Goal: Information Seeking & Learning: Learn about a topic

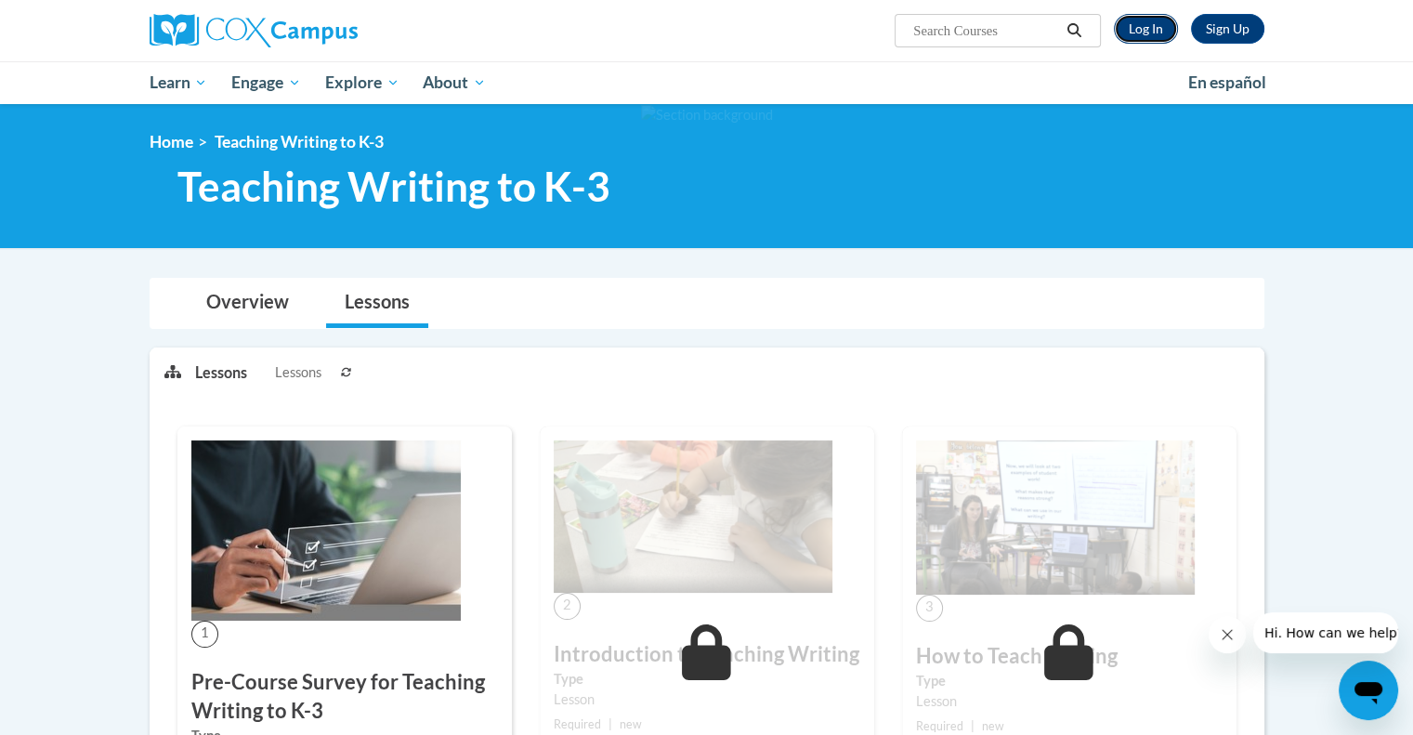
click at [1142, 26] on link "Log In" at bounding box center [1146, 29] width 64 height 30
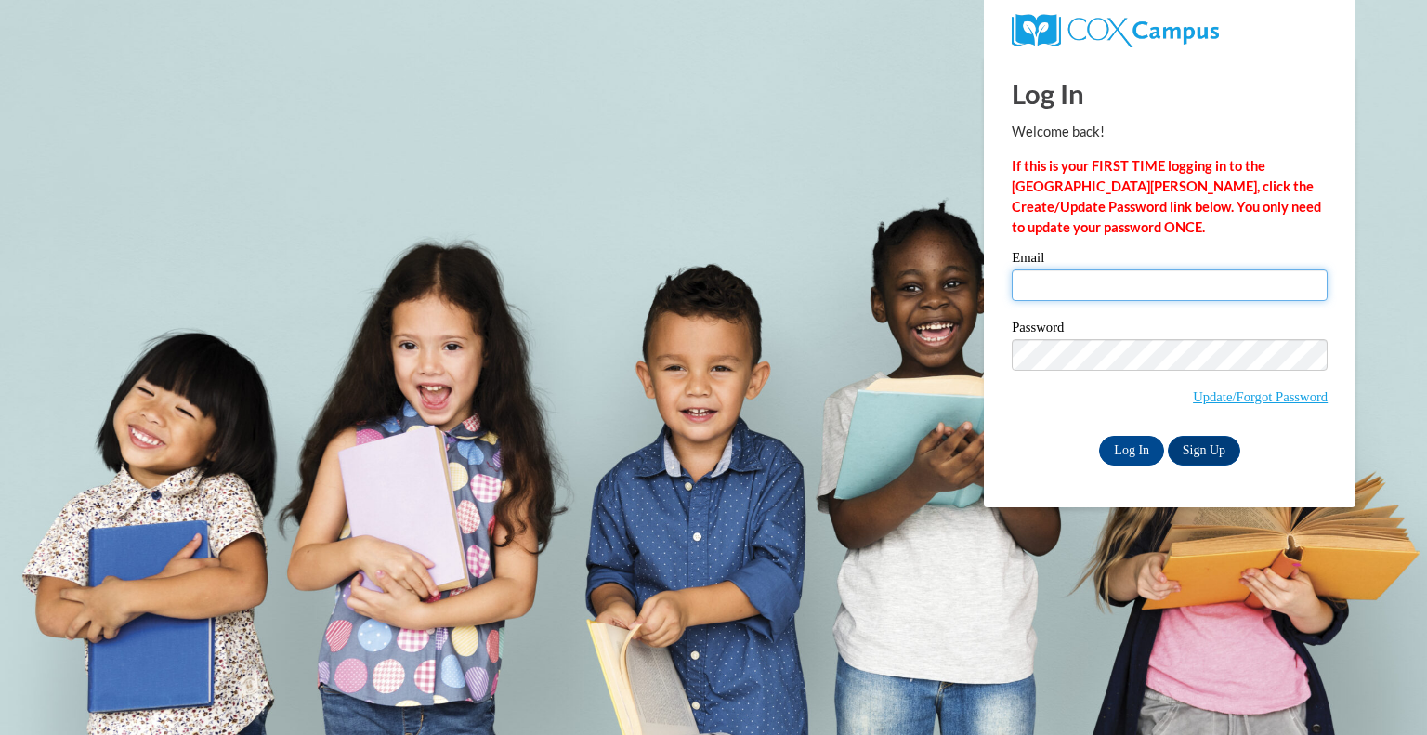
click at [1096, 282] on input "Email" at bounding box center [1170, 285] width 316 height 32
type input "evogel@wivcs.org"
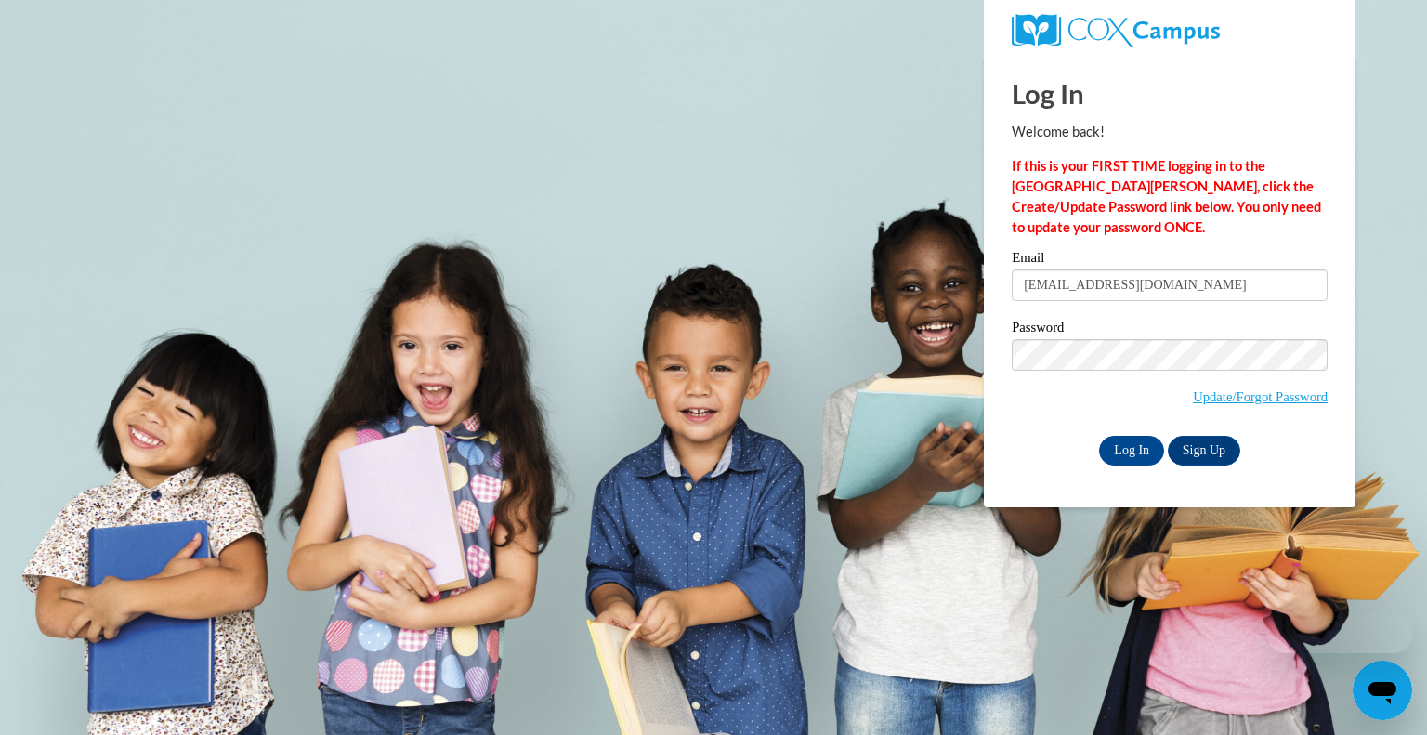
click at [1387, 291] on body "Log In Welcome back! If this is your FIRST TIME logging in to the NEW Cox Campu…" at bounding box center [713, 367] width 1427 height 735
click at [1117, 458] on input "Log In" at bounding box center [1131, 451] width 65 height 30
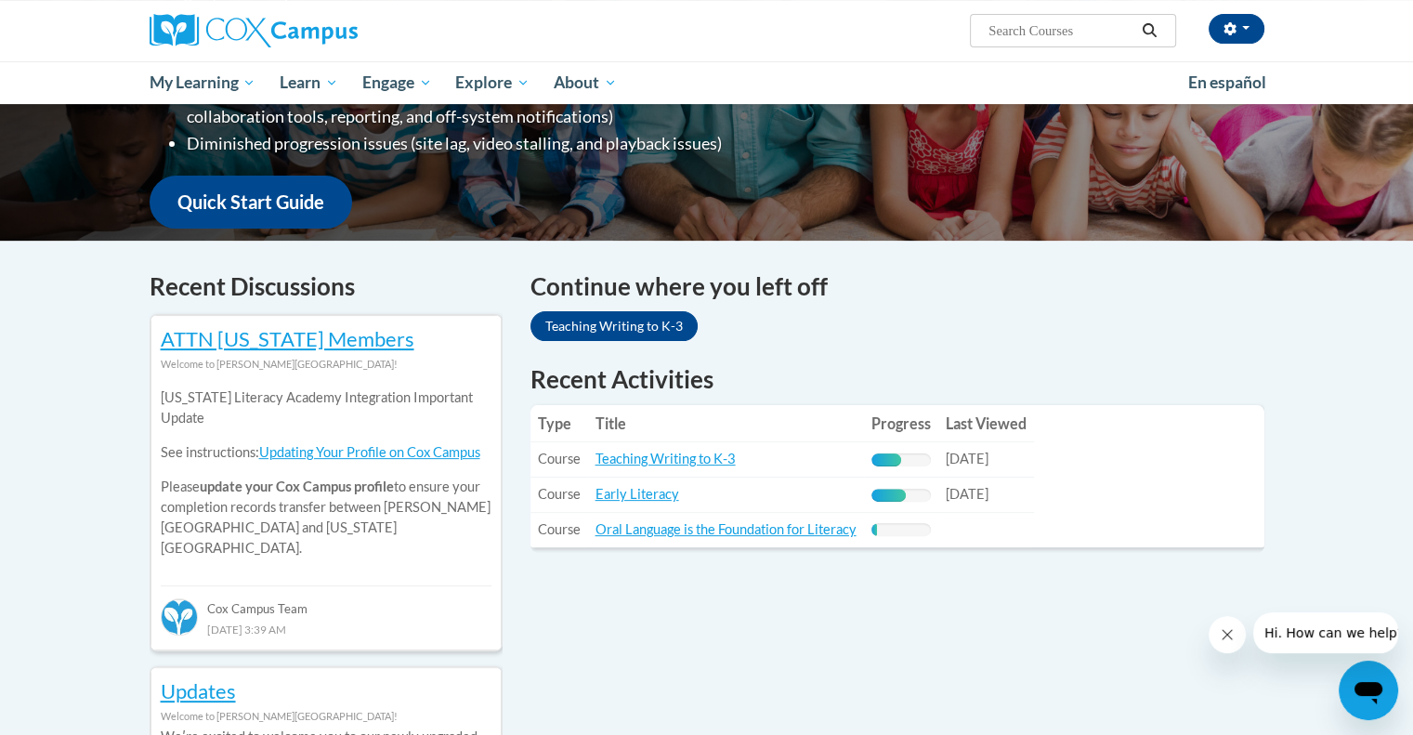
scroll to position [416, 0]
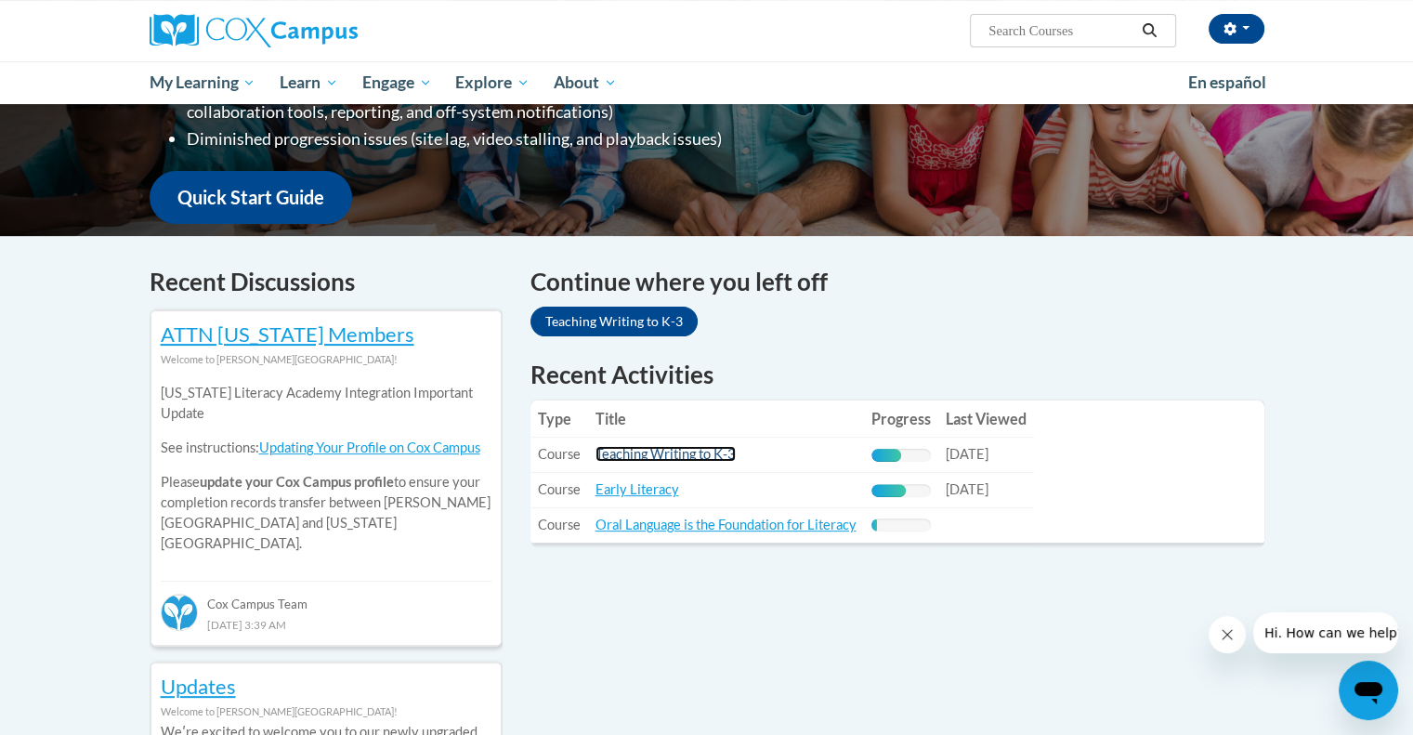
click at [701, 456] on link "Teaching Writing to K-3" at bounding box center [665, 454] width 140 height 16
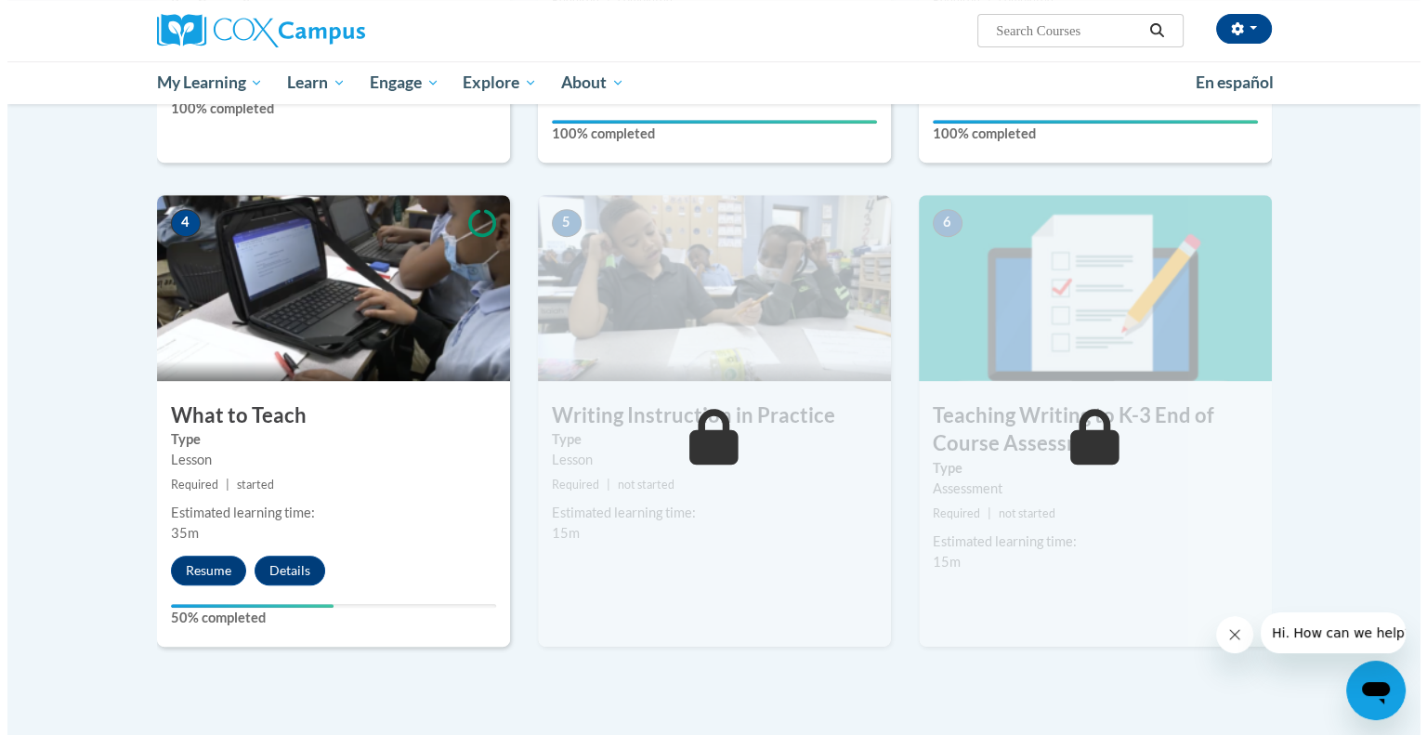
scroll to position [817, 0]
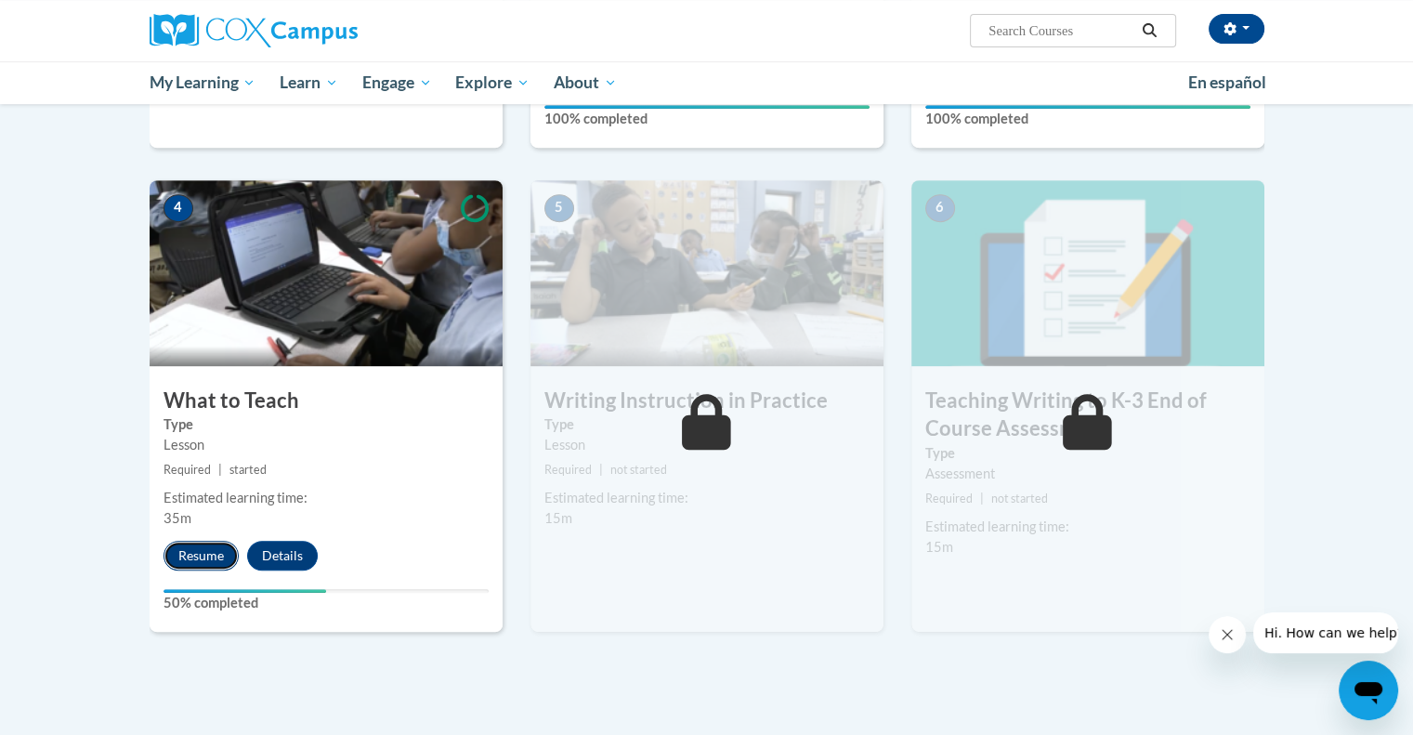
click at [202, 551] on button "Resume" at bounding box center [200, 556] width 75 height 30
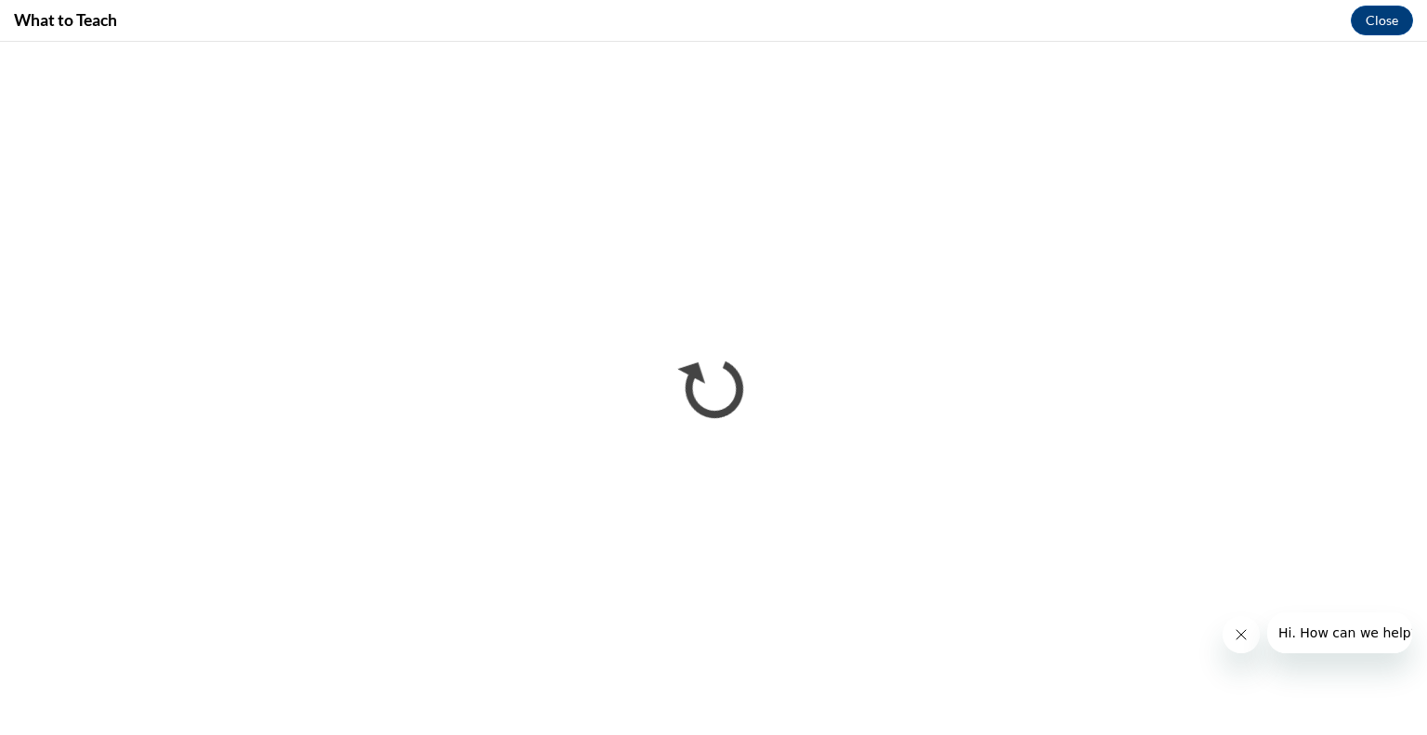
scroll to position [0, 0]
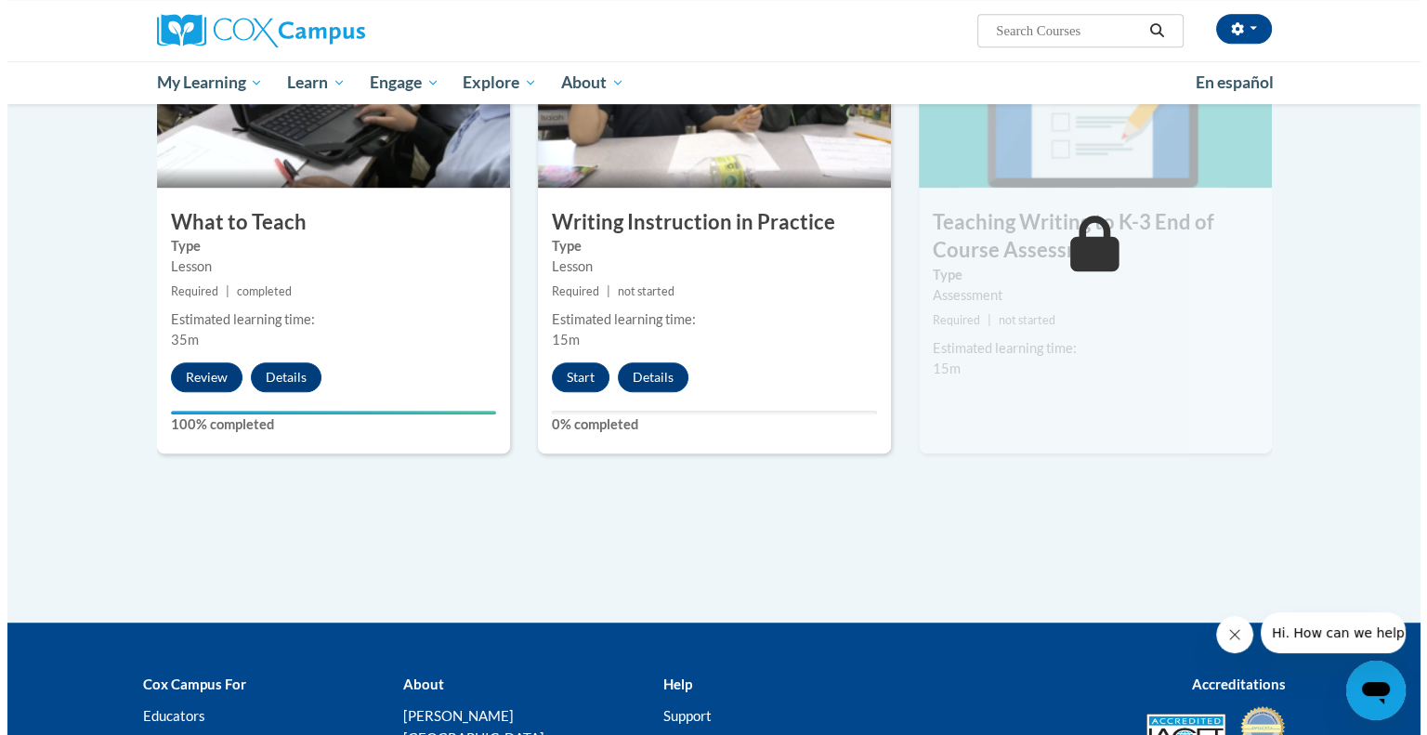
scroll to position [1011, 0]
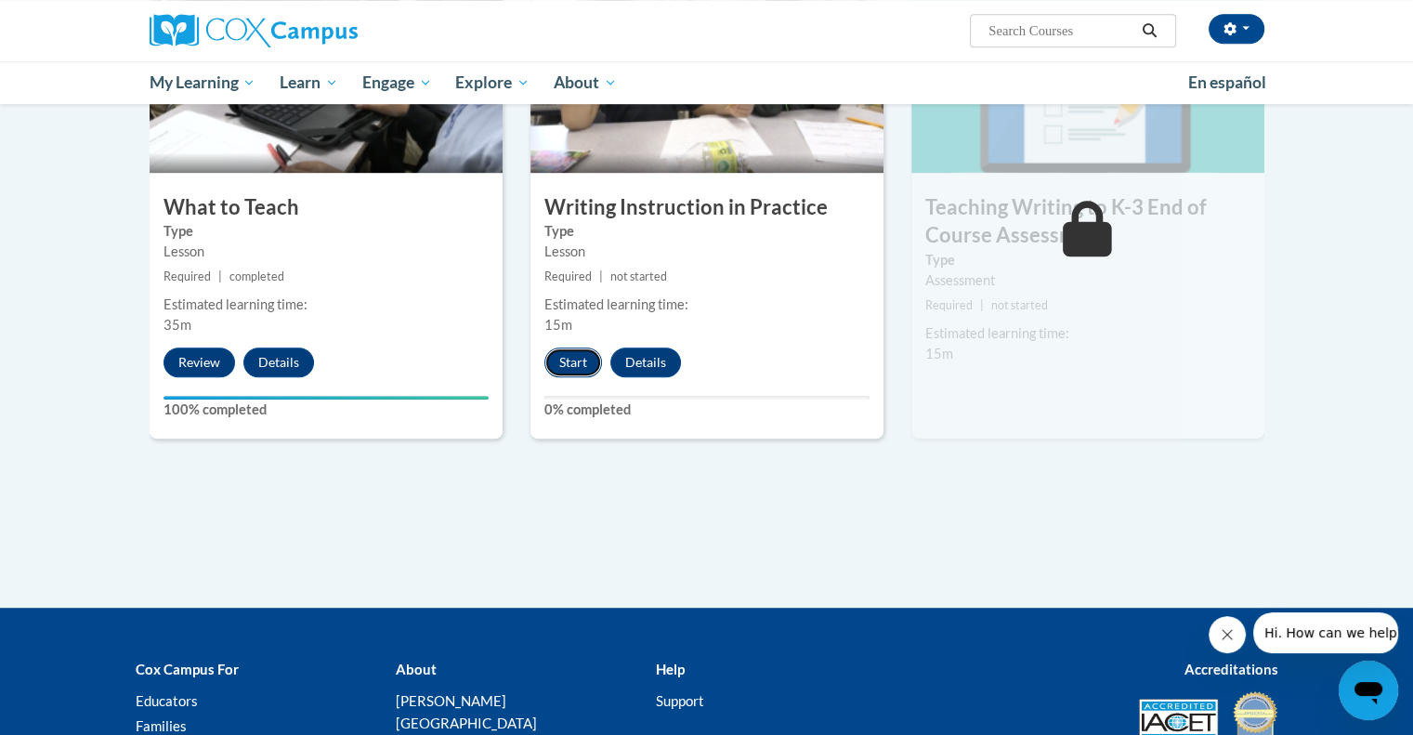
click at [573, 362] on button "Start" at bounding box center [573, 362] width 58 height 30
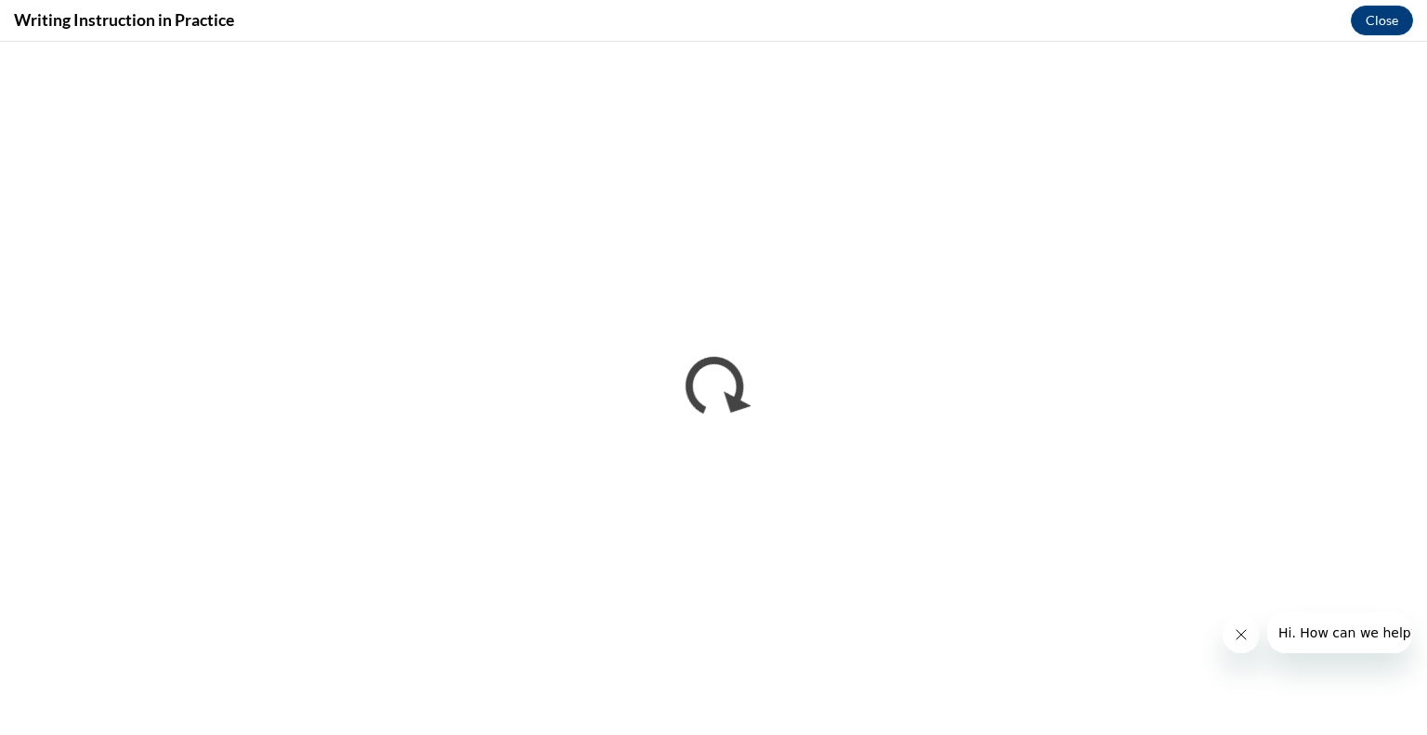
scroll to position [0, 0]
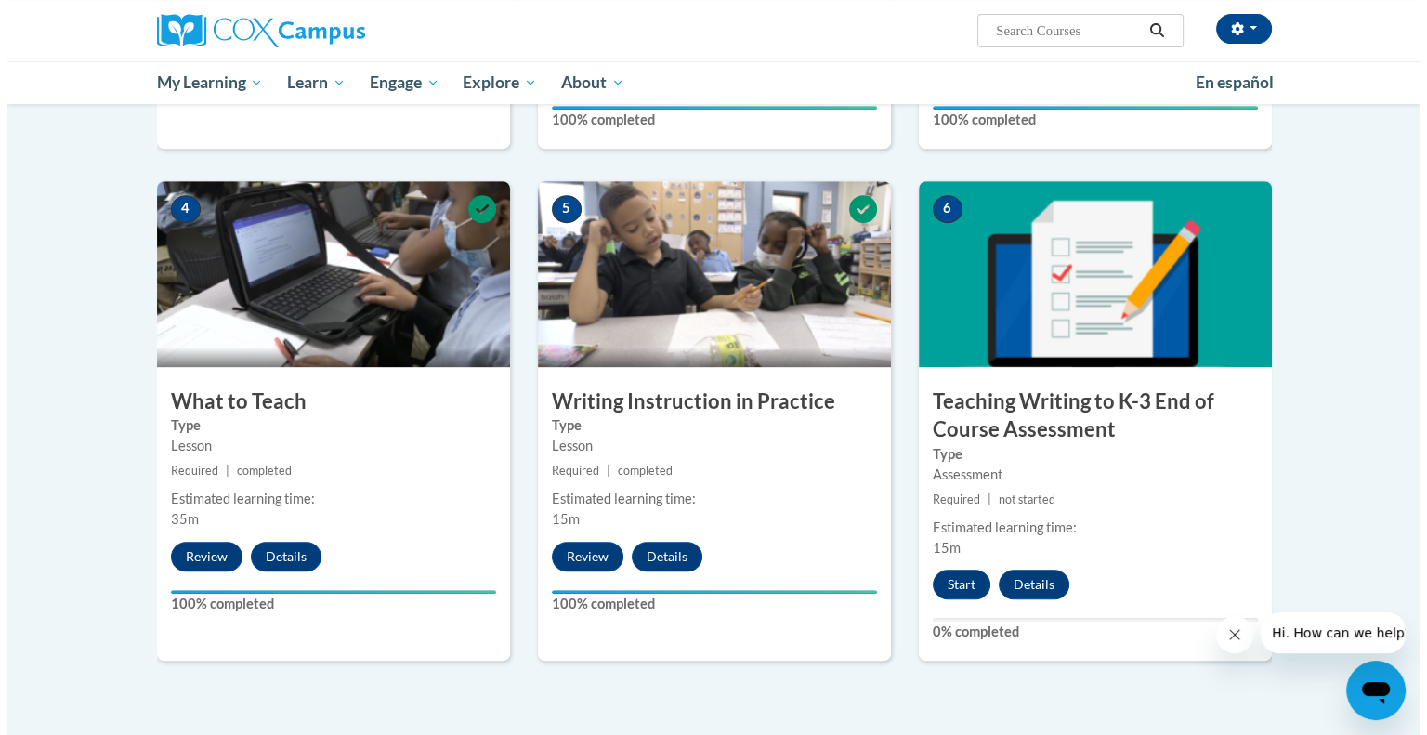
scroll to position [817, 0]
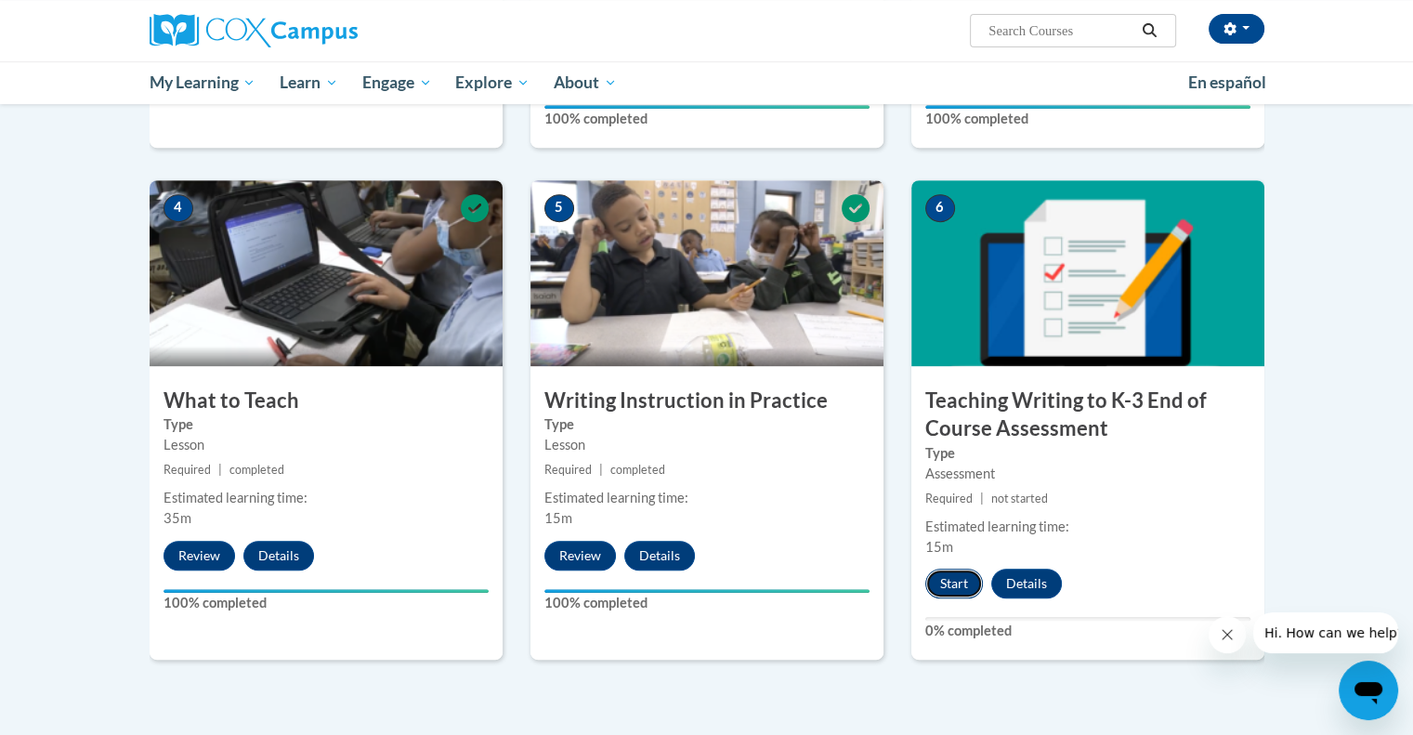
click at [951, 583] on button "Start" at bounding box center [954, 583] width 58 height 30
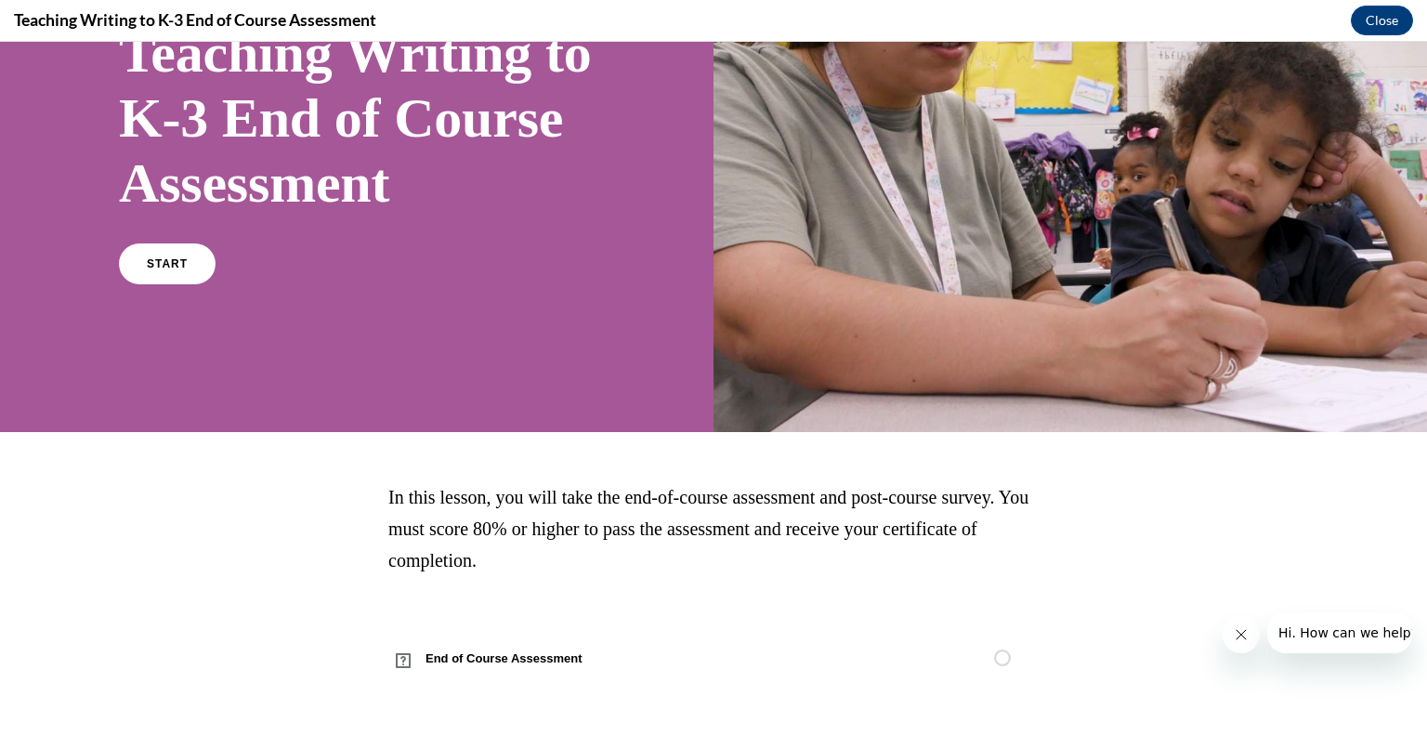
scroll to position [229, 0]
click at [157, 278] on link "START" at bounding box center [166, 263] width 101 height 43
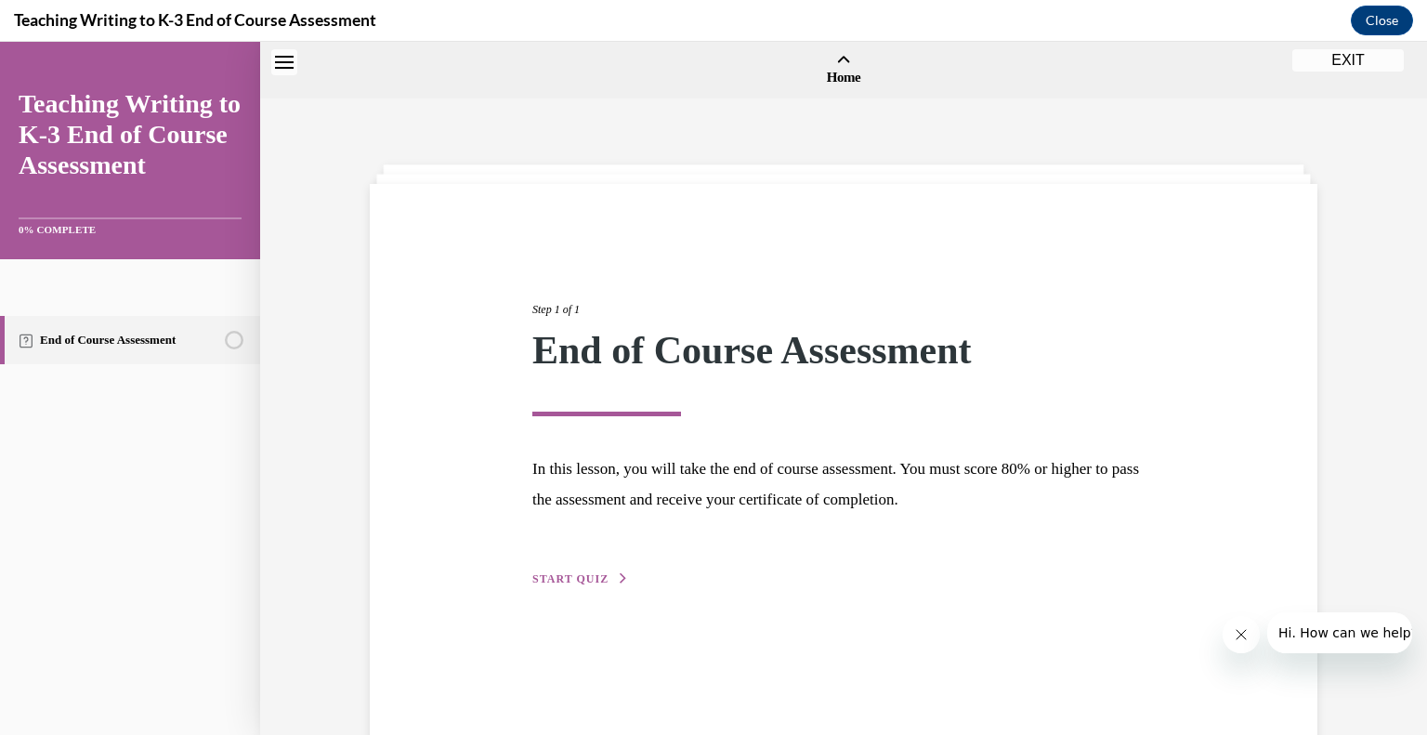
scroll to position [58, 0]
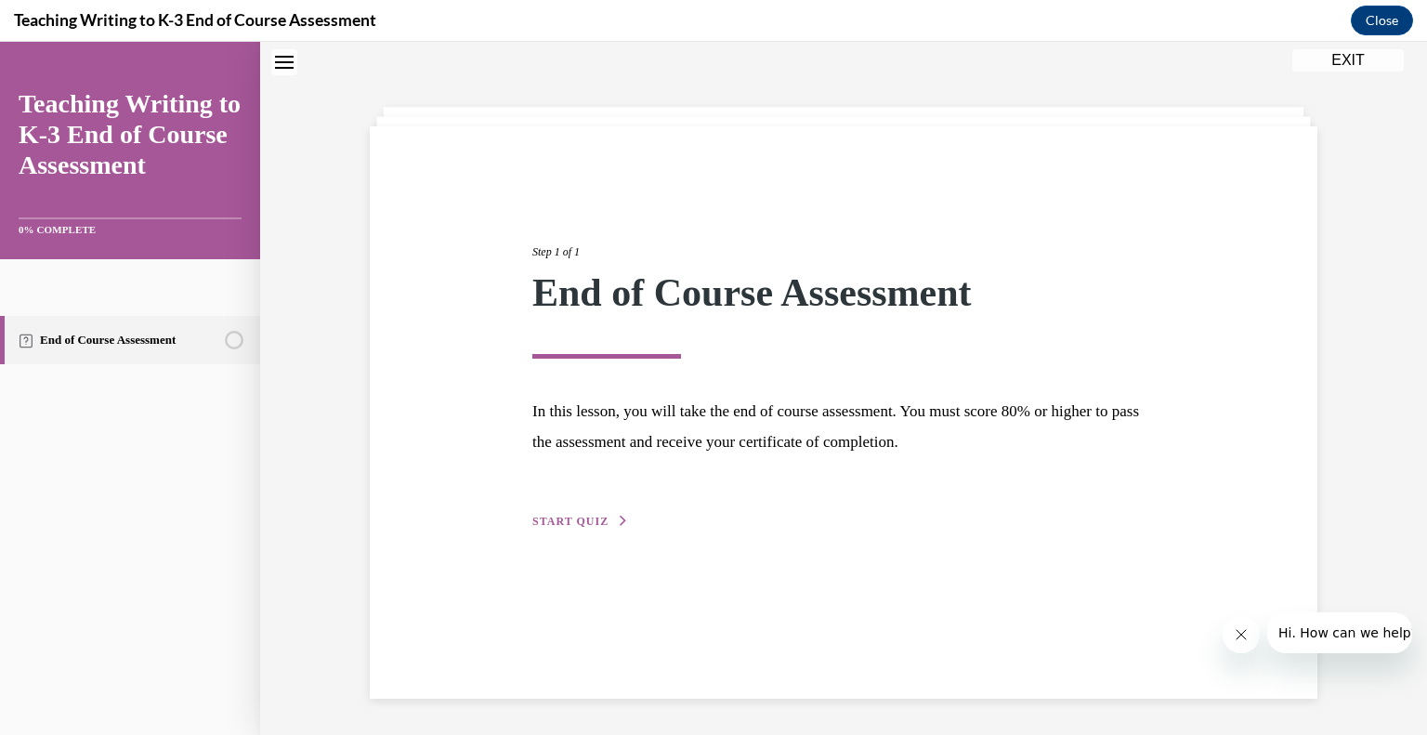
click at [555, 510] on div "Step 1 of 1 End of Course Assessment In this lesson, you will take the end of c…" at bounding box center [843, 366] width 650 height 331
click at [554, 516] on span "START QUIZ" at bounding box center [570, 521] width 76 height 13
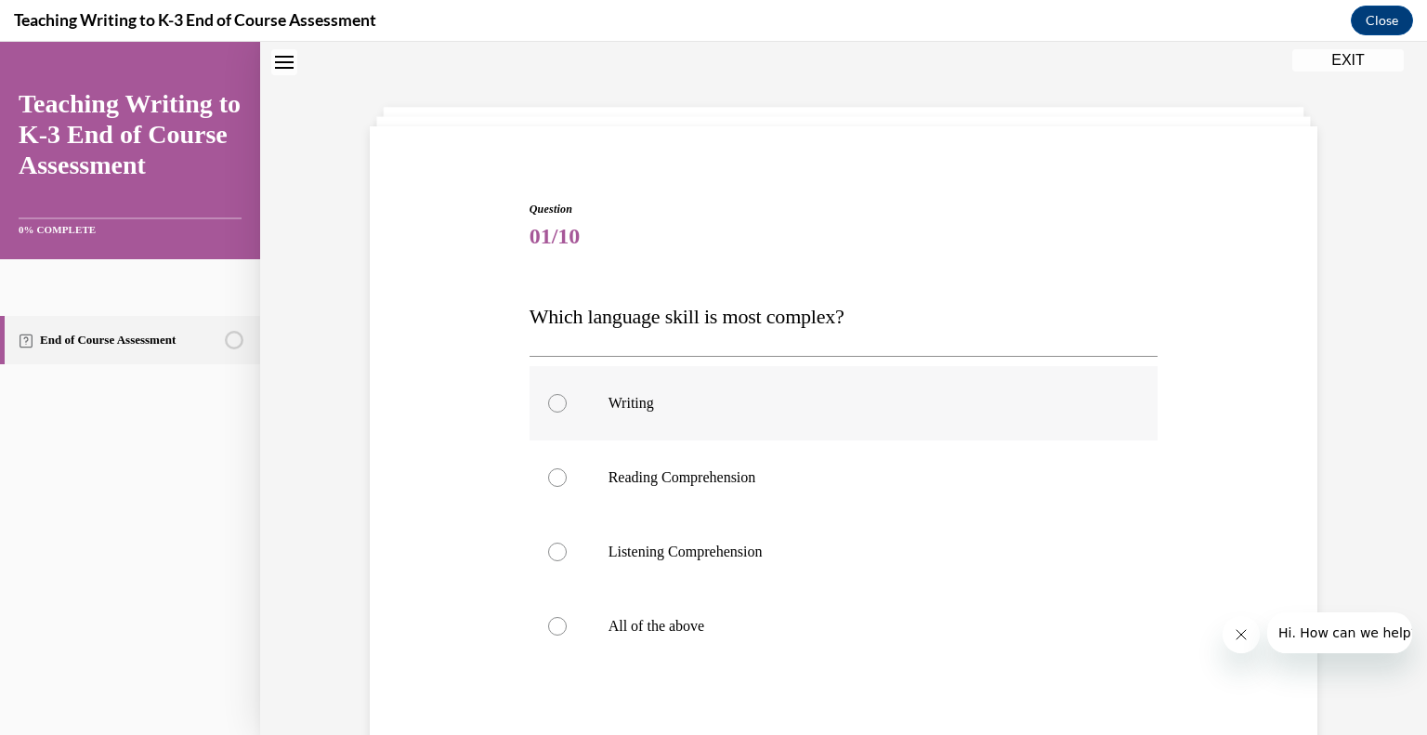
click at [548, 398] on div at bounding box center [557, 403] width 19 height 19
click at [548, 398] on input "Writing" at bounding box center [557, 403] width 19 height 19
radio input "true"
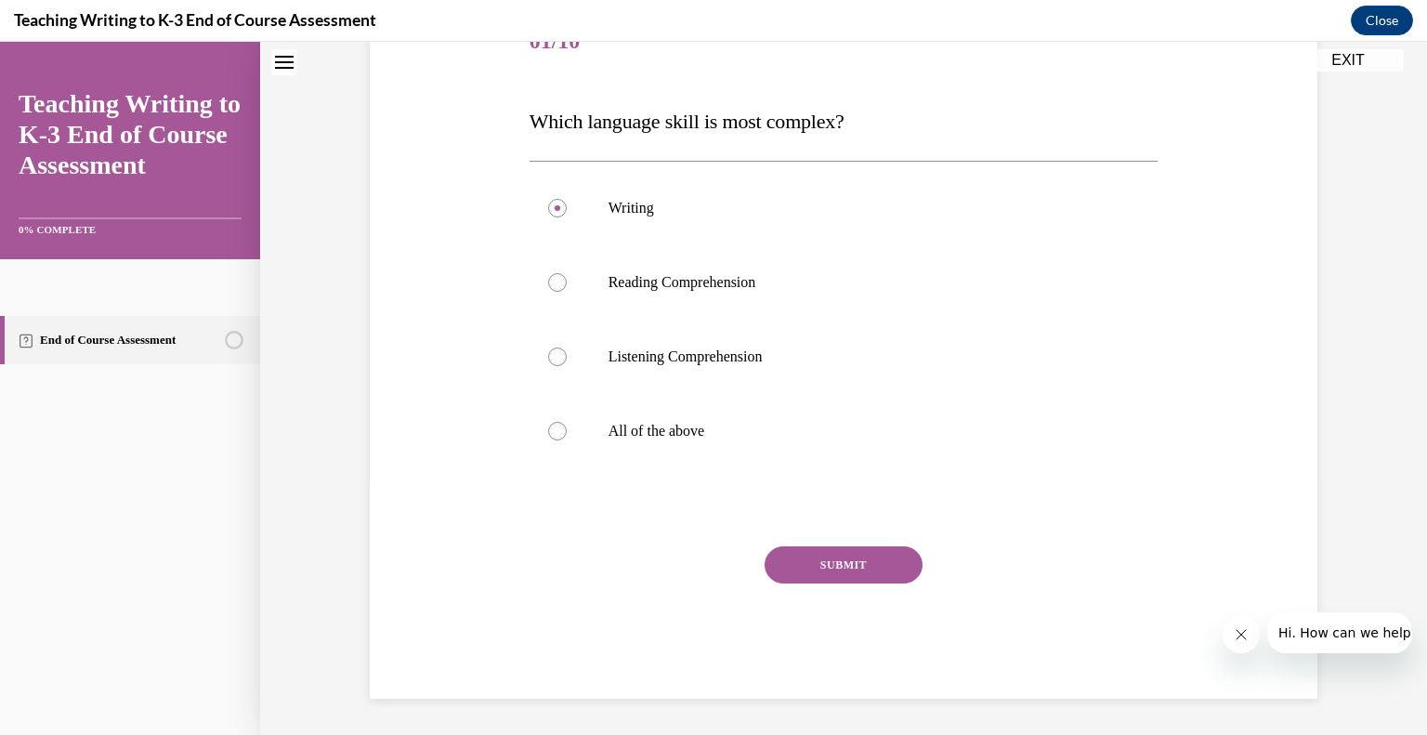
click at [813, 560] on button "SUBMIT" at bounding box center [843, 564] width 158 height 37
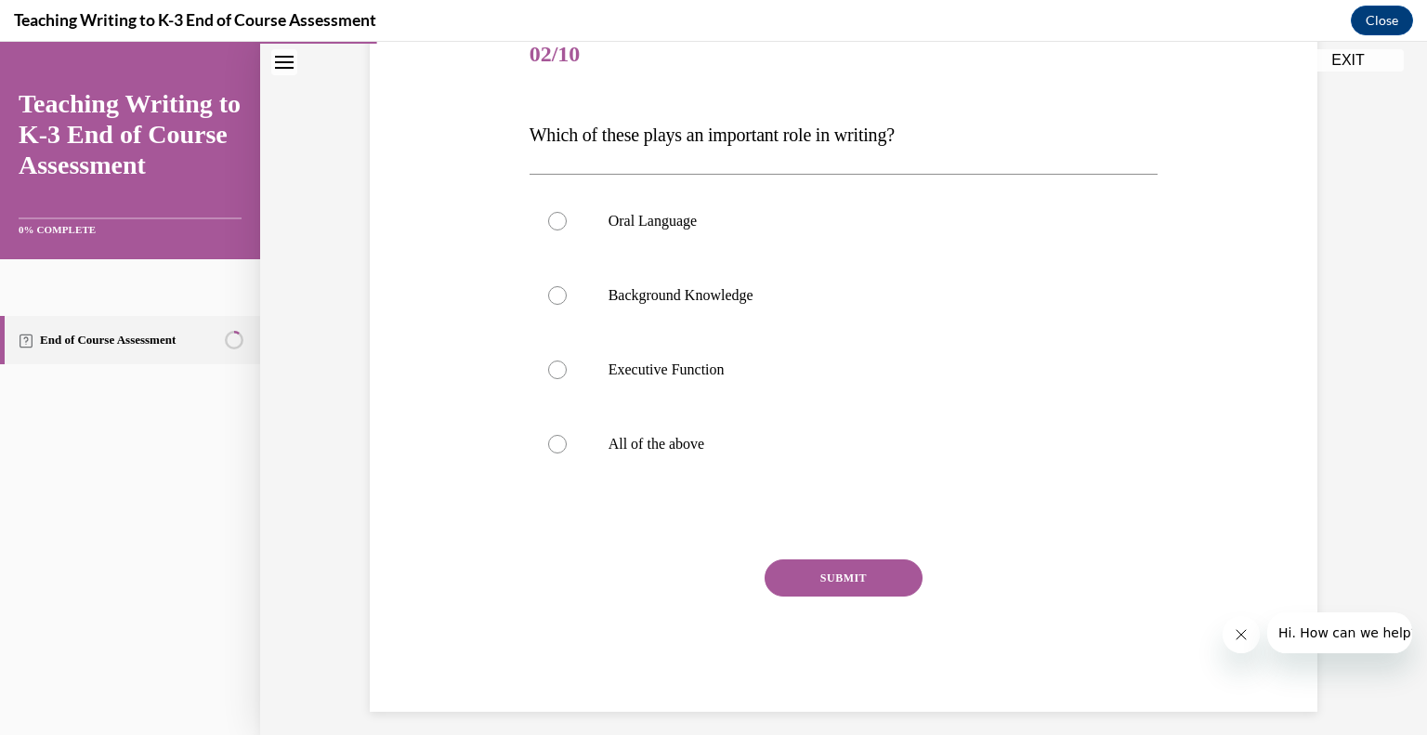
scroll to position [240, 0]
click at [552, 449] on div at bounding box center [557, 444] width 19 height 19
click at [552, 449] on input "All of the above" at bounding box center [557, 444] width 19 height 19
radio input "true"
click at [810, 581] on button "SUBMIT" at bounding box center [843, 577] width 158 height 37
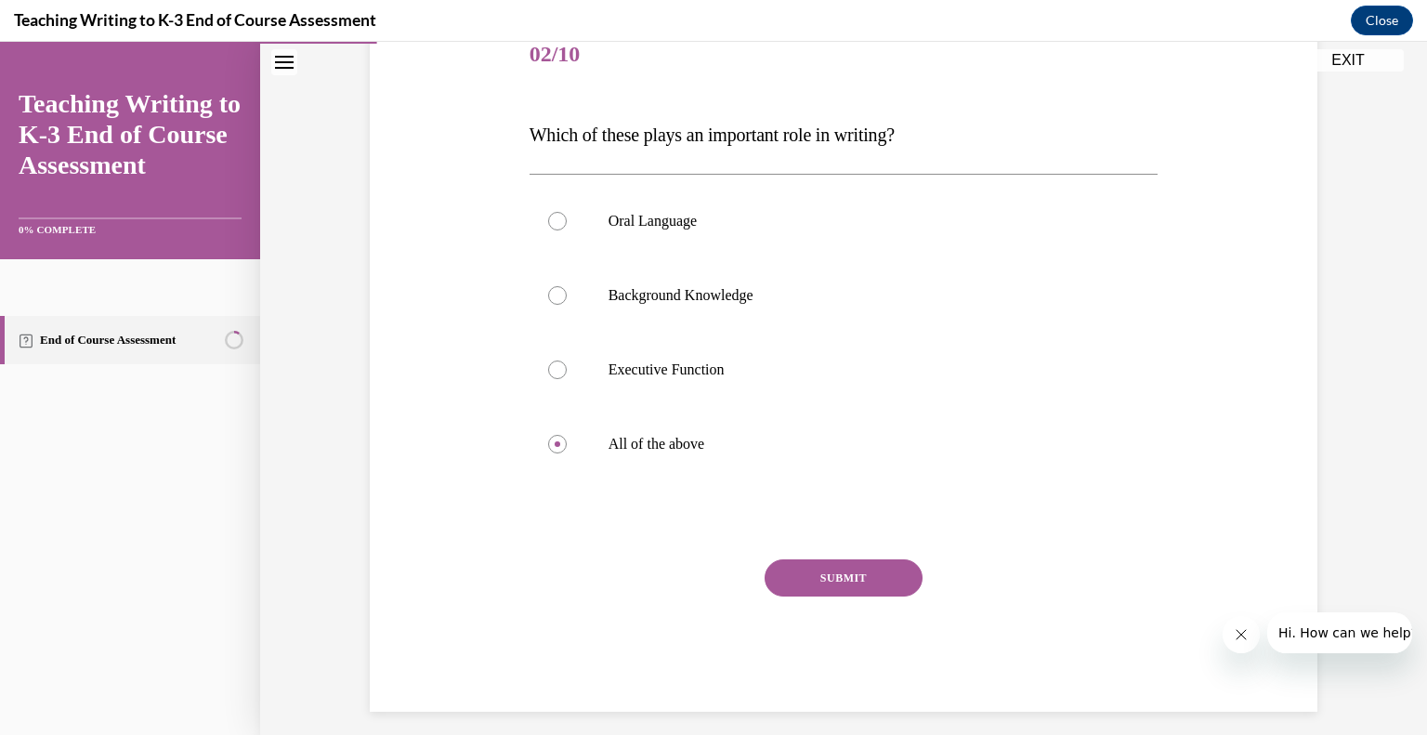
scroll to position [206, 0]
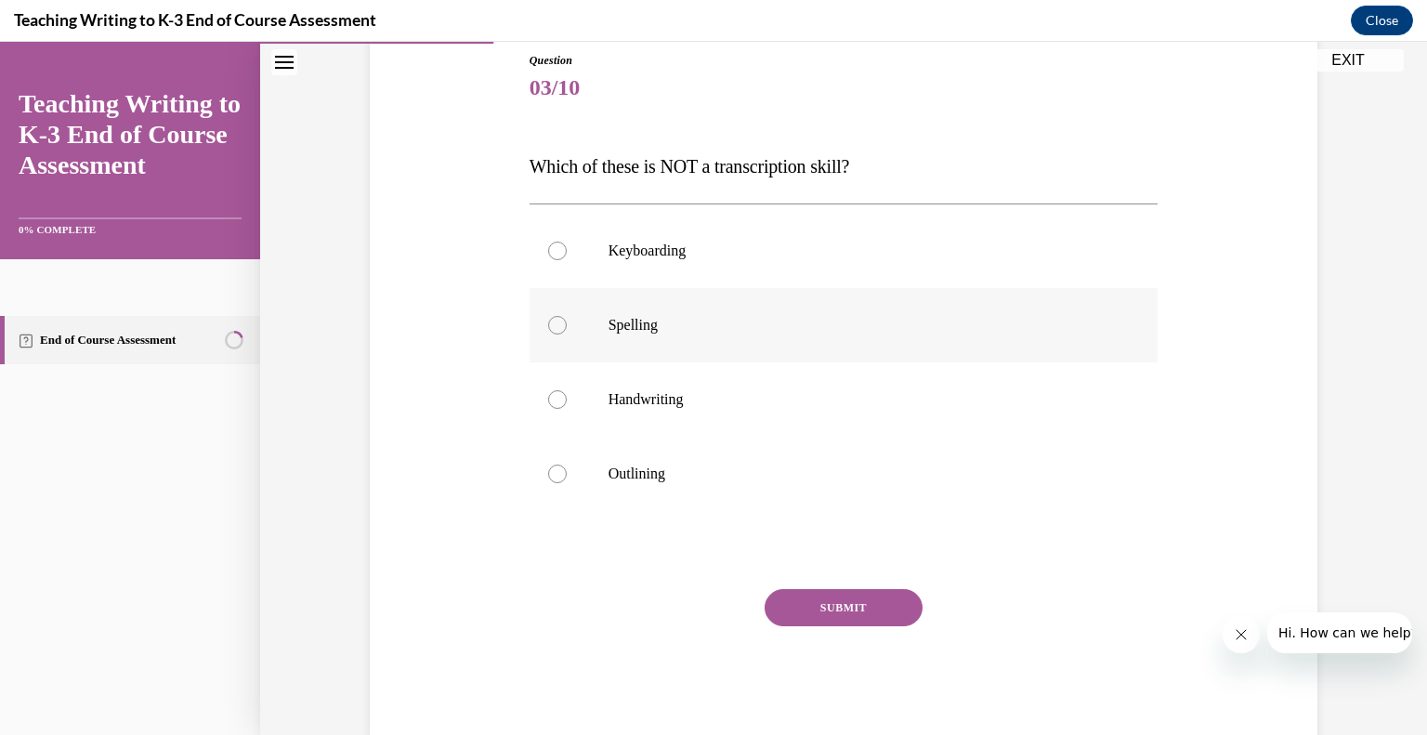
click at [685, 342] on label "Spelling" at bounding box center [843, 325] width 629 height 74
click at [567, 334] on input "Spelling" at bounding box center [557, 325] width 19 height 19
radio input "true"
click at [809, 607] on button "SUBMIT" at bounding box center [843, 607] width 158 height 37
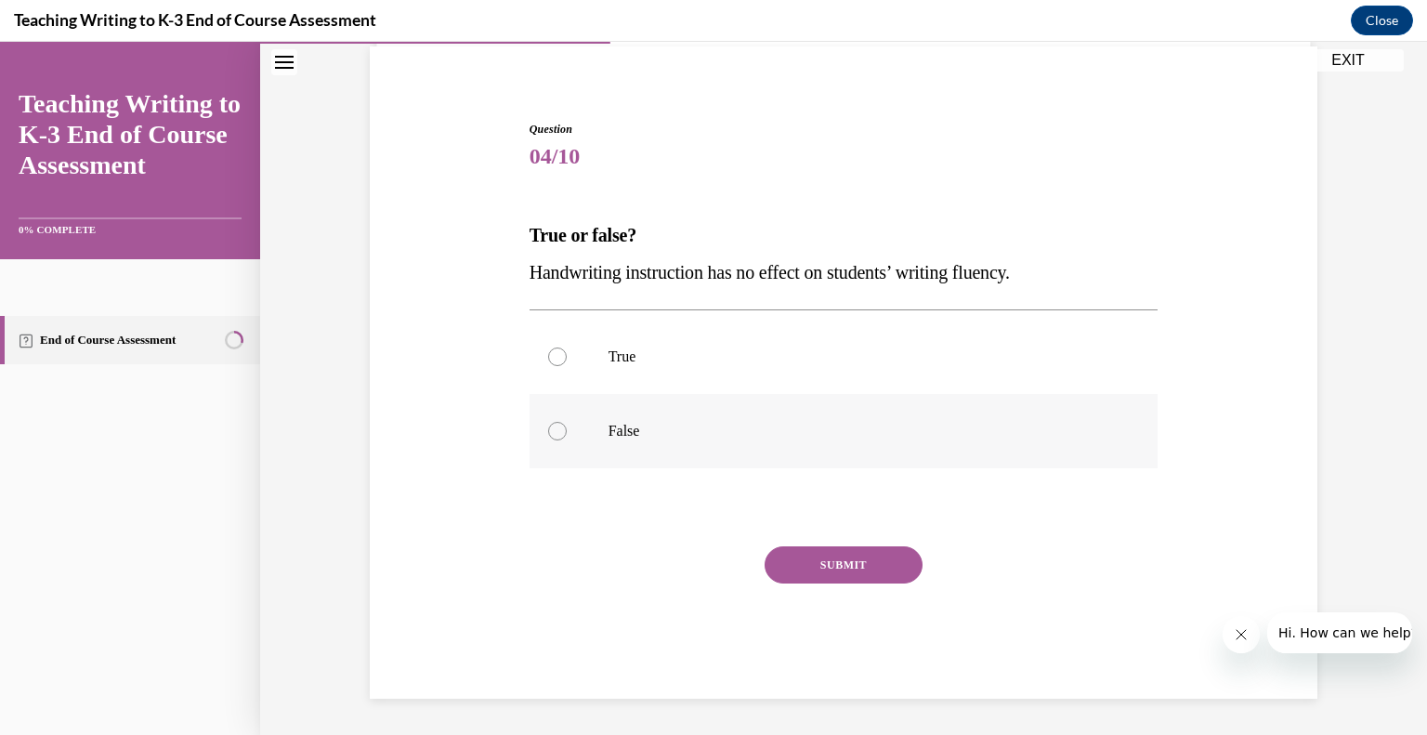
click at [608, 430] on p "False" at bounding box center [859, 431] width 503 height 19
click at [567, 430] on input "False" at bounding box center [557, 431] width 19 height 19
radio input "true"
click at [796, 548] on button "SUBMIT" at bounding box center [843, 564] width 158 height 37
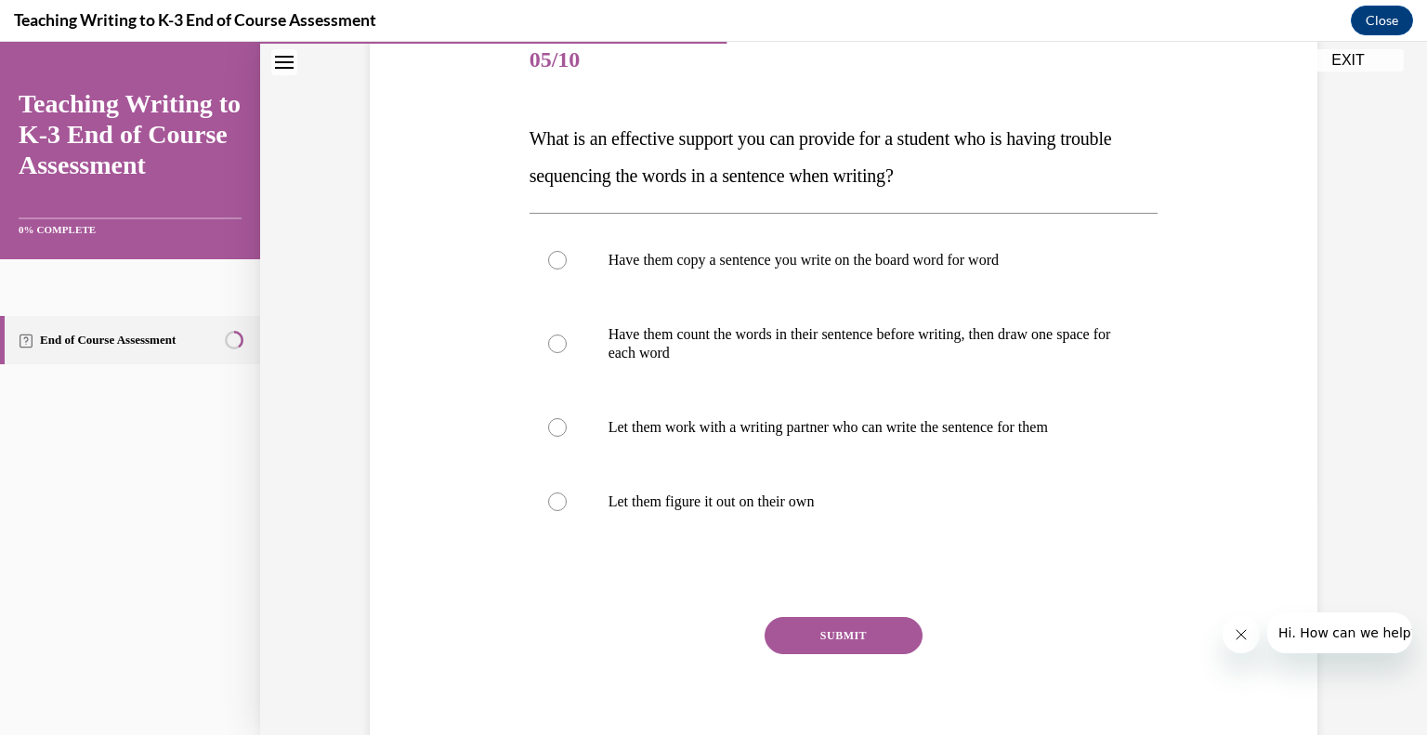
scroll to position [234, 0]
click at [713, 341] on p "Have them count the words in their sentence before writing, then draw one space…" at bounding box center [859, 343] width 503 height 37
click at [567, 341] on input "Have them count the words in their sentence before writing, then draw one space…" at bounding box center [557, 343] width 19 height 19
radio input "true"
click at [813, 638] on button "SUBMIT" at bounding box center [843, 635] width 158 height 37
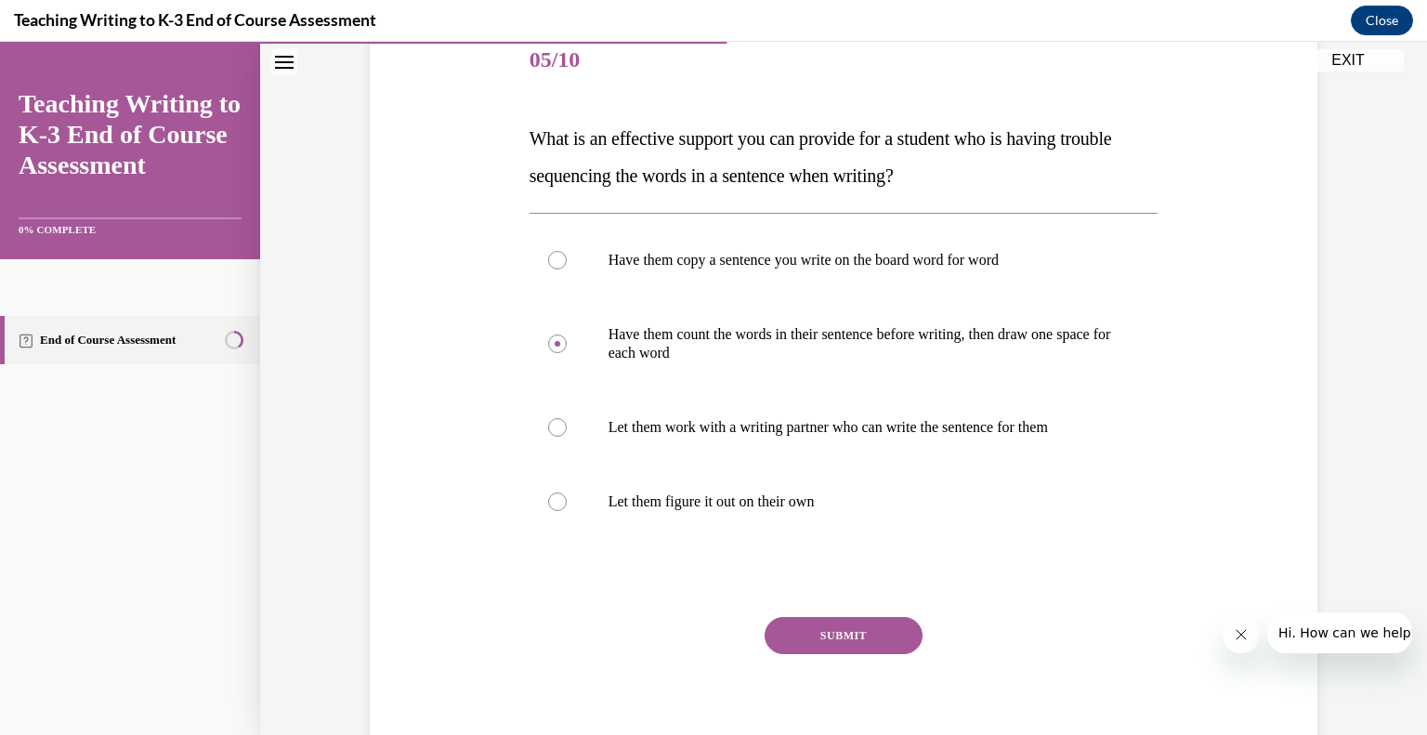
scroll to position [207, 0]
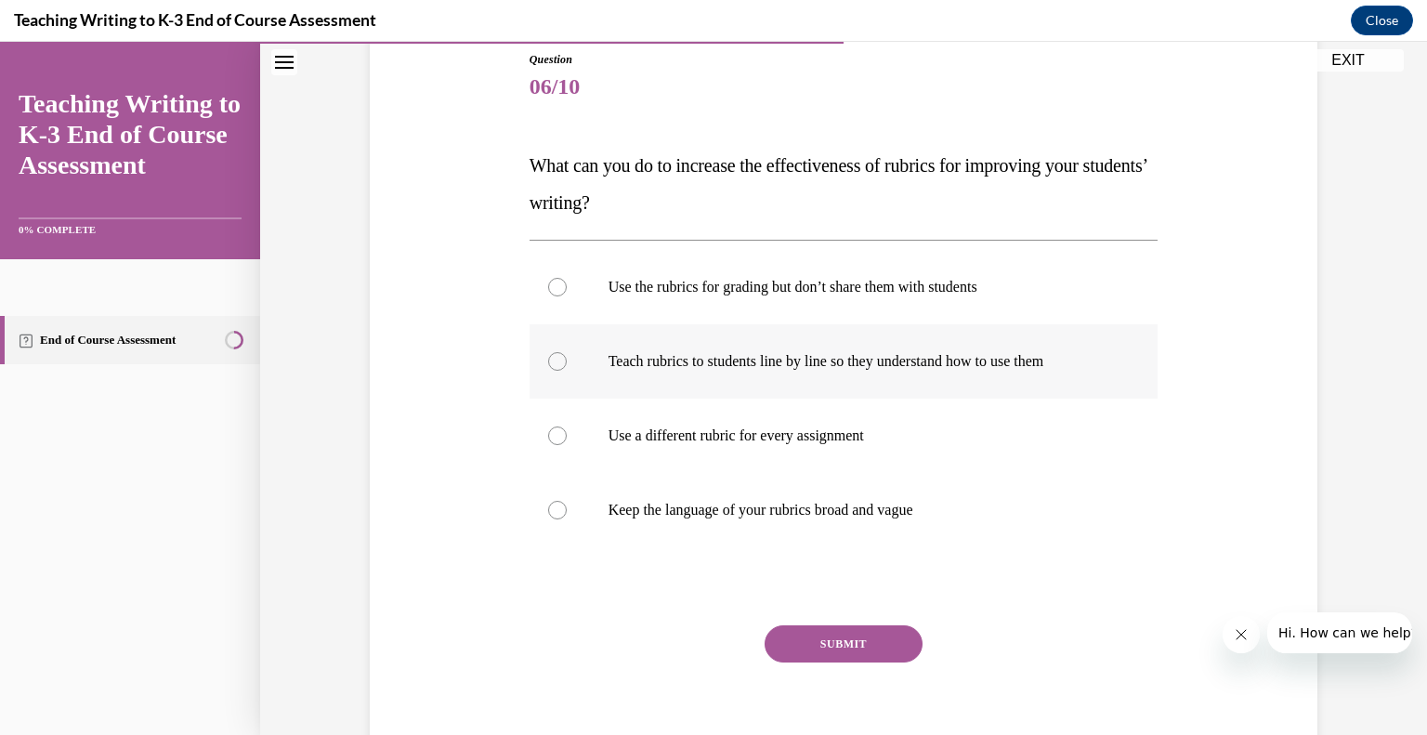
click at [719, 371] on label "Teach rubrics to students line by line so they understand how to use them" at bounding box center [843, 361] width 629 height 74
click at [567, 371] on input "Teach rubrics to students line by line so they understand how to use them" at bounding box center [557, 361] width 19 height 19
radio input "true"
click at [825, 654] on button "SUBMIT" at bounding box center [843, 643] width 158 height 37
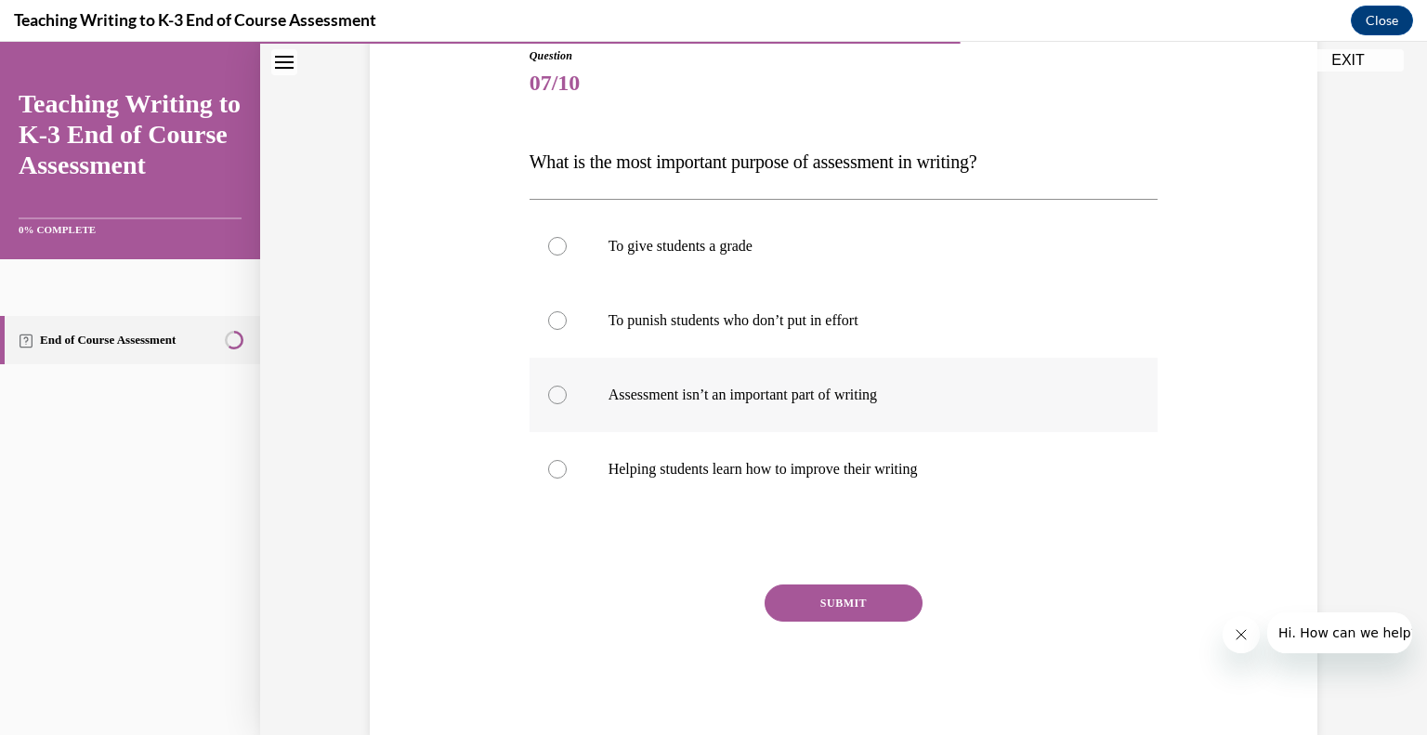
scroll to position [210, 0]
click at [873, 486] on label "Helping students learn how to improve their writing" at bounding box center [843, 470] width 629 height 74
click at [567, 479] on input "Helping students learn how to improve their writing" at bounding box center [557, 470] width 19 height 19
radio input "true"
click at [859, 607] on button "SUBMIT" at bounding box center [843, 603] width 158 height 37
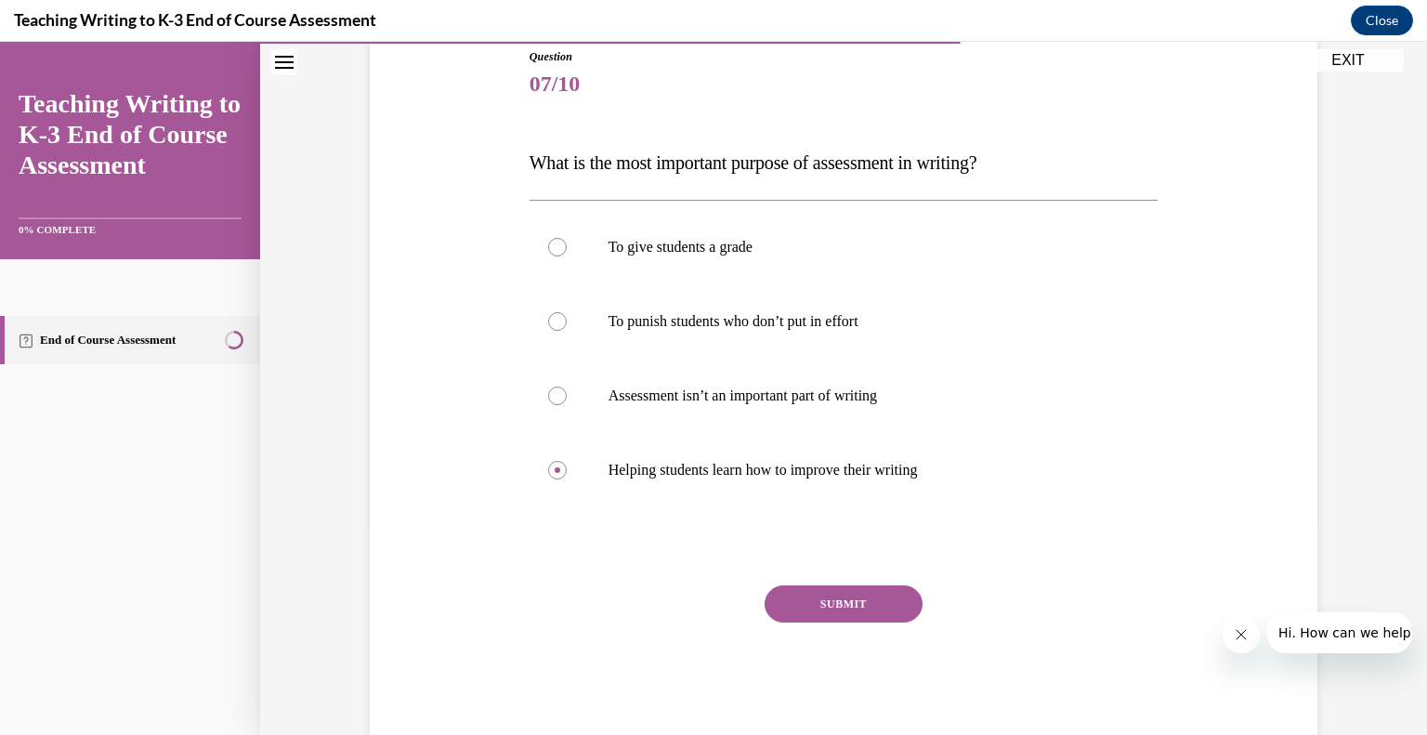
scroll to position [207, 0]
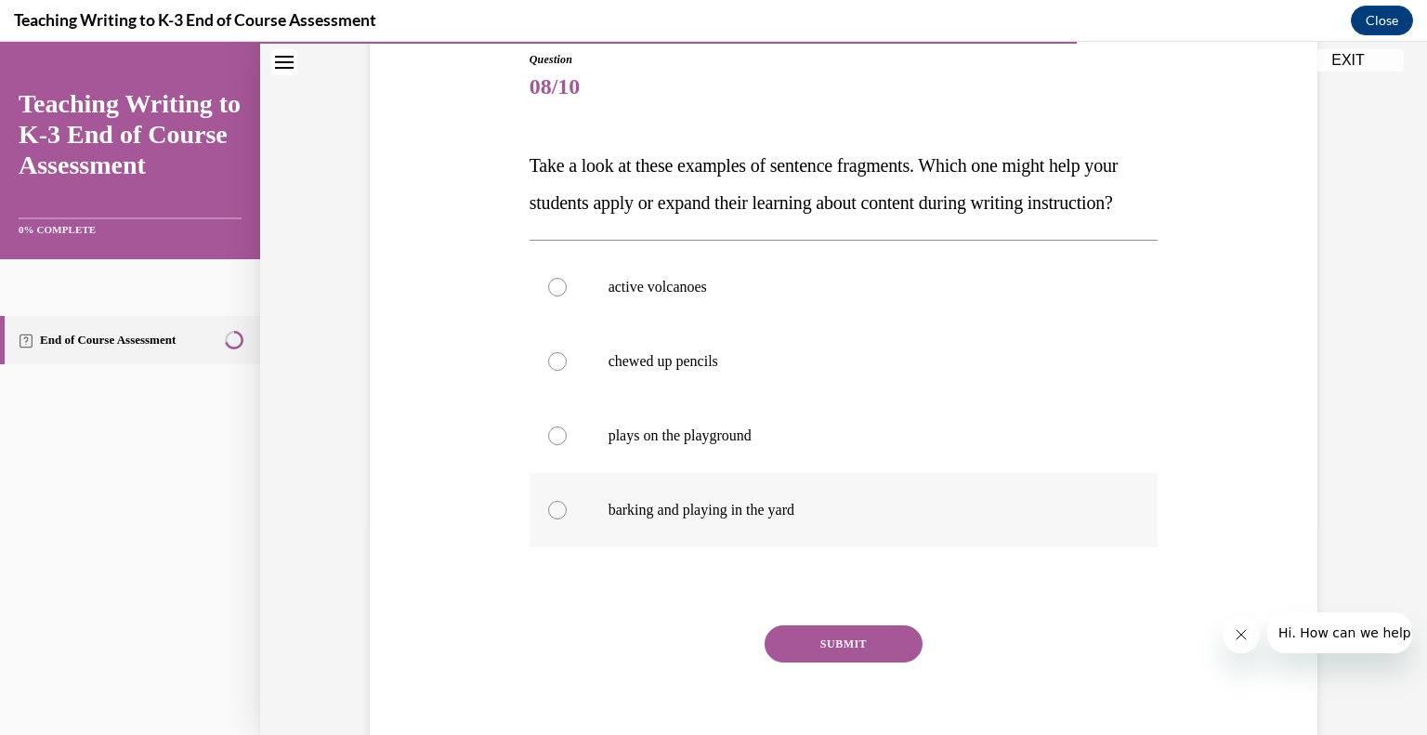
click at [772, 519] on p "barking and playing in the yard" at bounding box center [859, 510] width 503 height 19
click at [567, 519] on input "barking and playing in the yard" at bounding box center [557, 510] width 19 height 19
radio input "true"
click at [798, 662] on button "SUBMIT" at bounding box center [843, 643] width 158 height 37
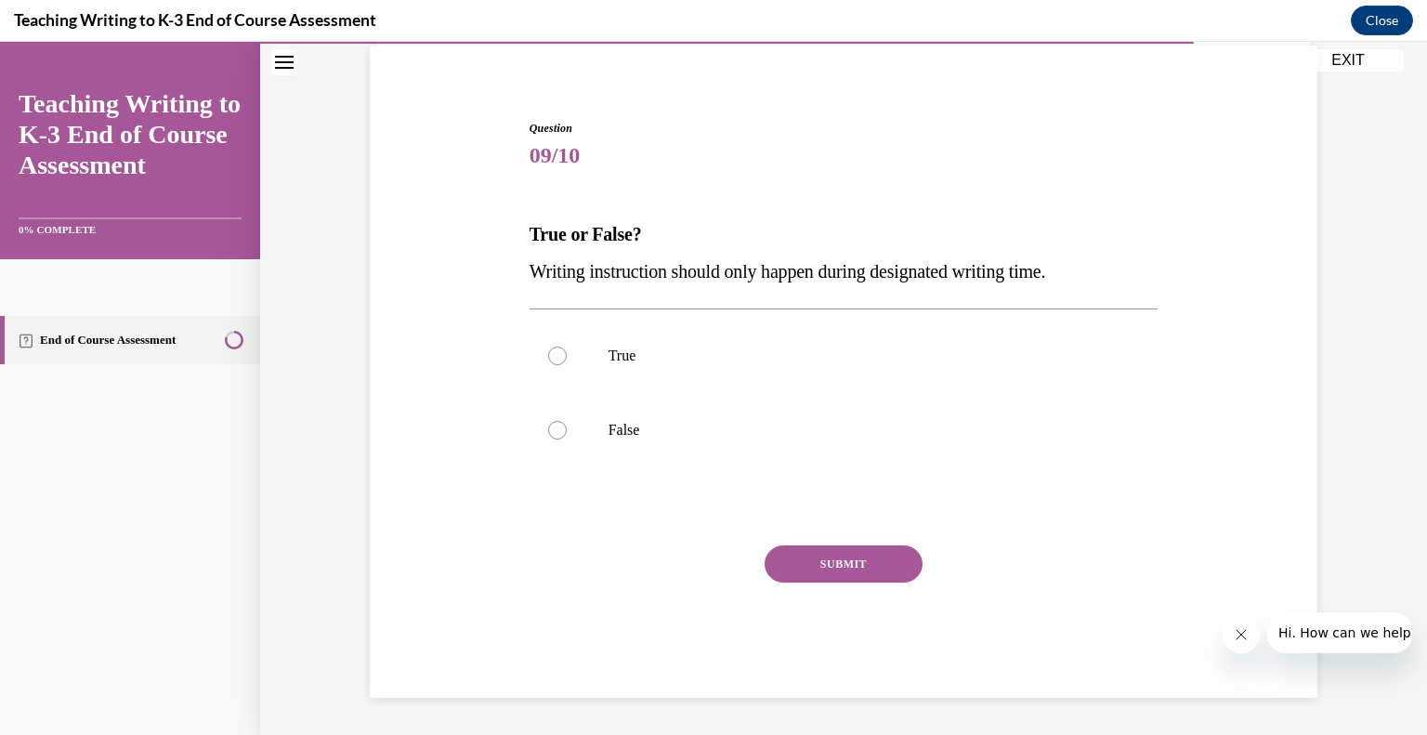
scroll to position [137, 0]
click at [623, 418] on label "False" at bounding box center [843, 431] width 629 height 74
click at [567, 422] on input "False" at bounding box center [557, 431] width 19 height 19
radio input "true"
click at [809, 568] on button "SUBMIT" at bounding box center [843, 564] width 158 height 37
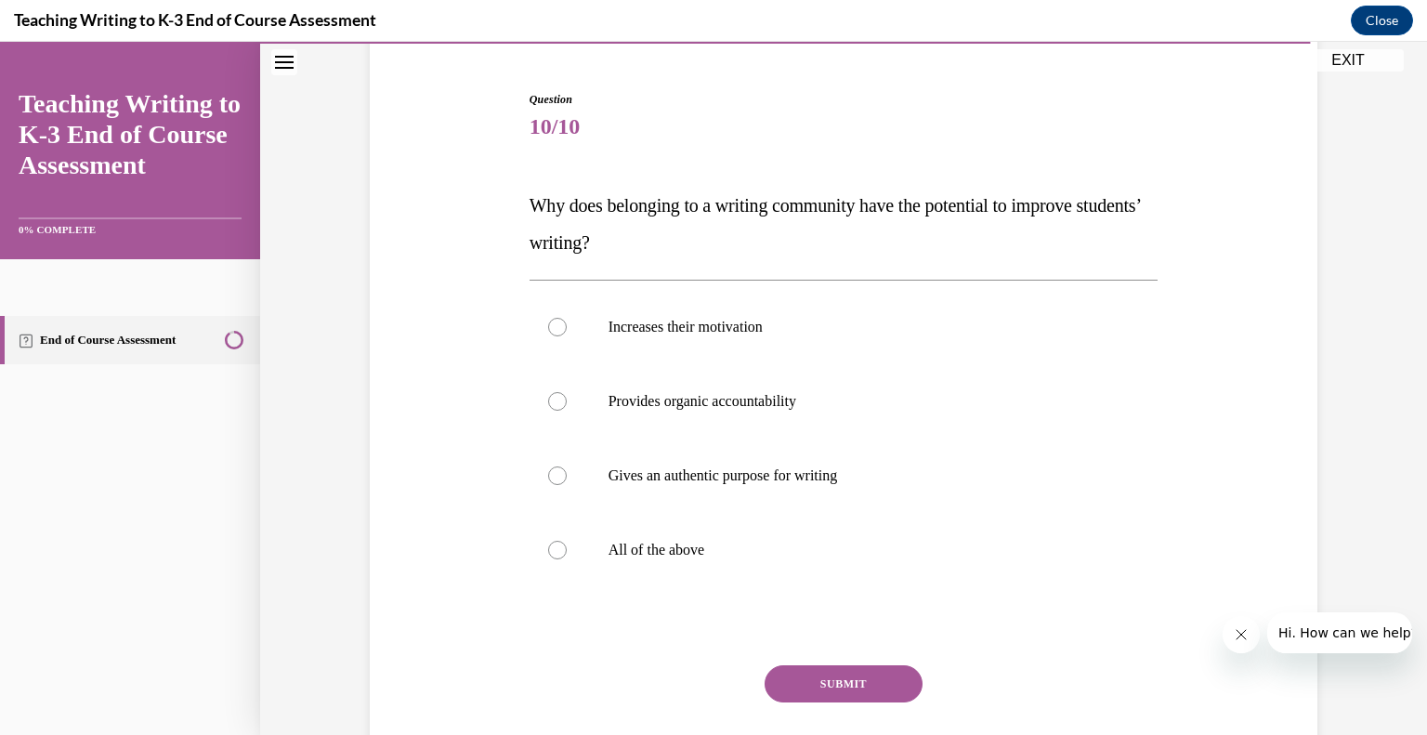
scroll to position [167, 0]
click at [643, 541] on p "All of the above" at bounding box center [859, 550] width 503 height 19
click at [567, 541] on input "All of the above" at bounding box center [557, 550] width 19 height 19
radio input "true"
click at [812, 683] on button "SUBMIT" at bounding box center [843, 683] width 158 height 37
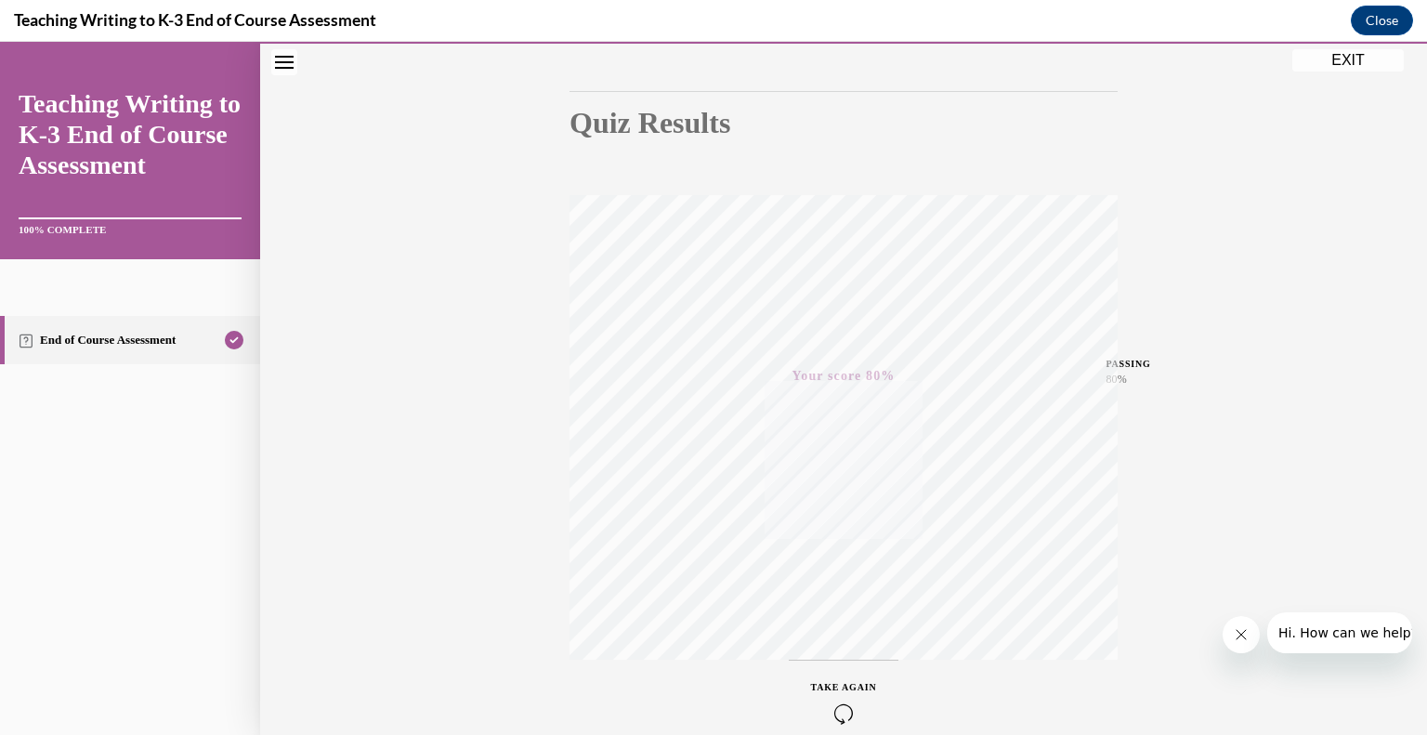
scroll to position [258, 0]
click at [1340, 59] on button "EXIT" at bounding box center [1347, 60] width 111 height 22
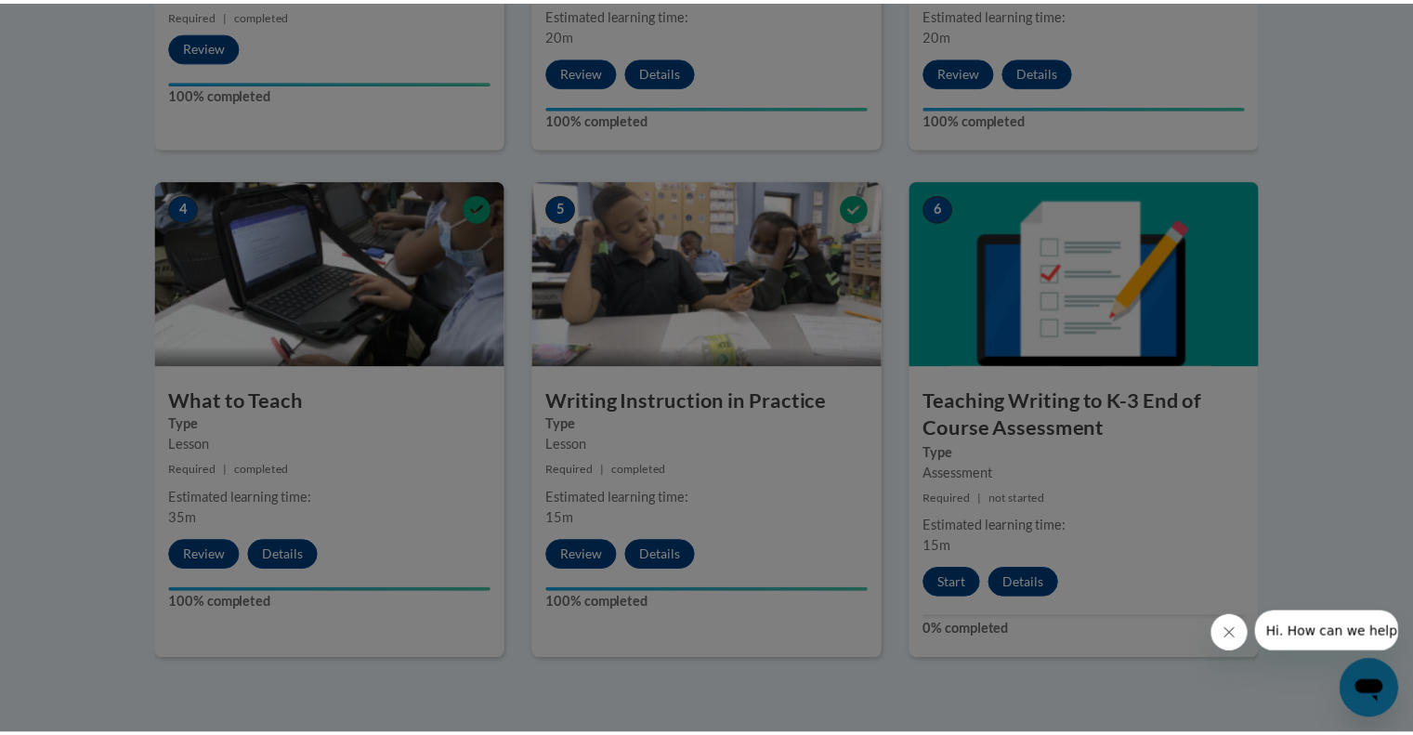
scroll to position [0, 0]
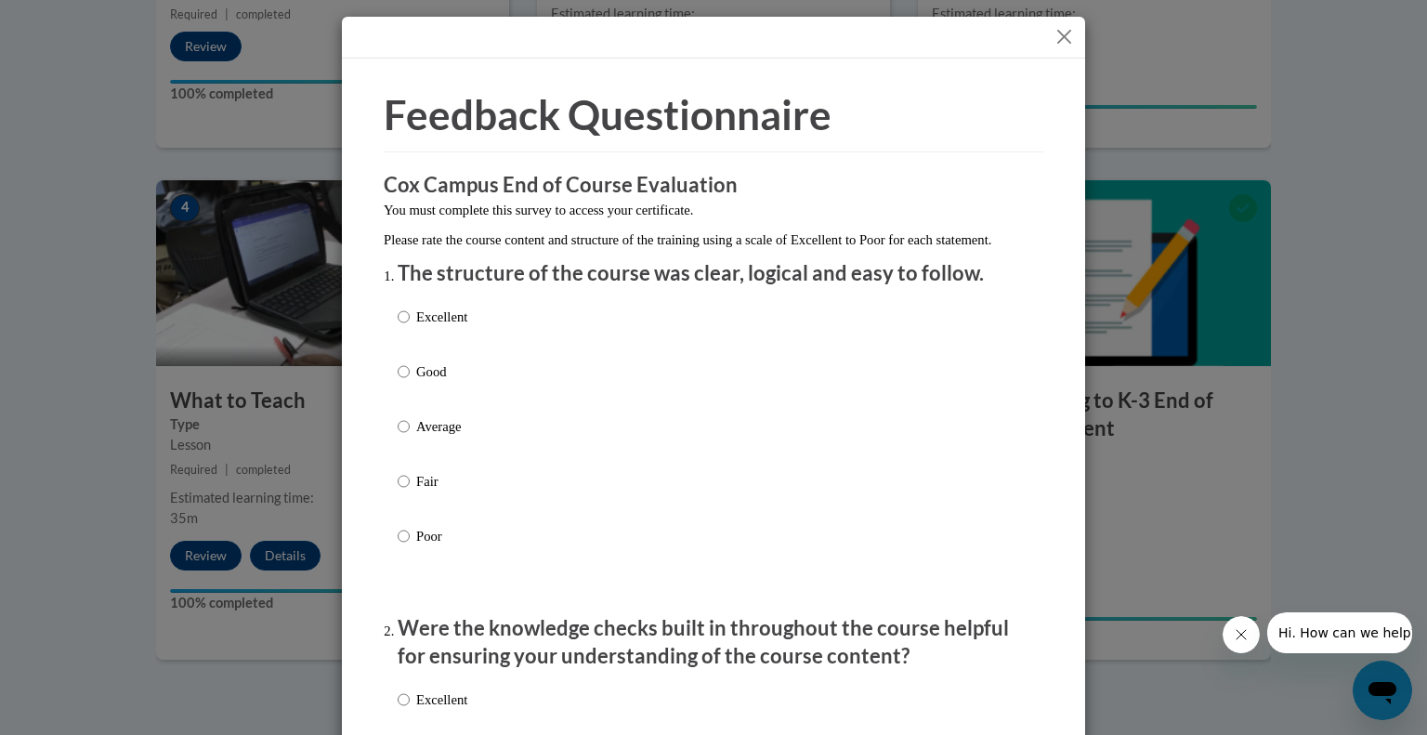
click at [1054, 33] on button "Close" at bounding box center [1063, 36] width 23 height 23
